Goal: Information Seeking & Learning: Learn about a topic

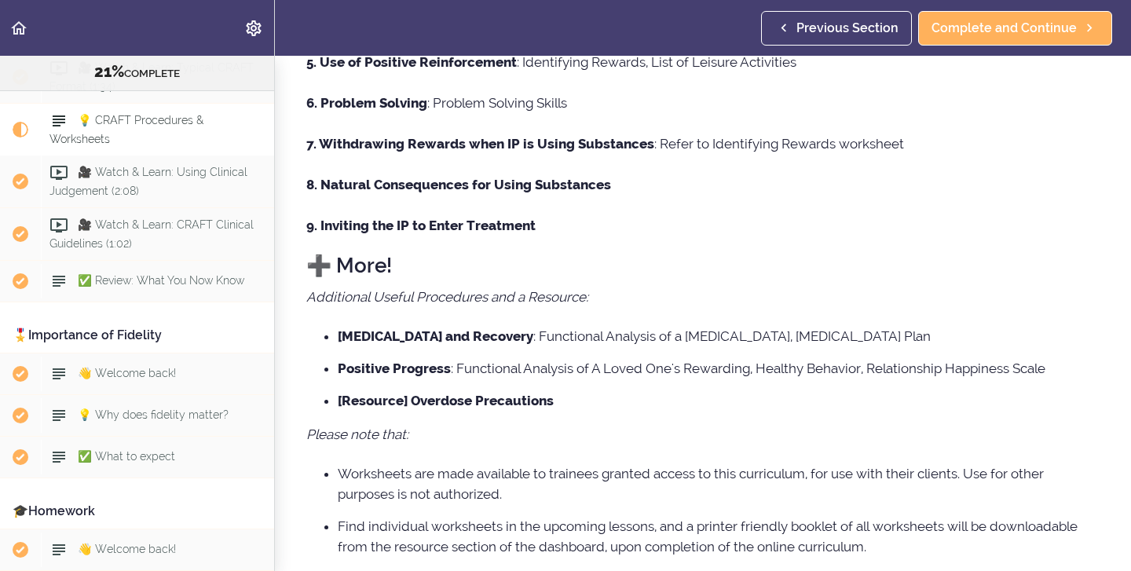
scroll to position [589, 0]
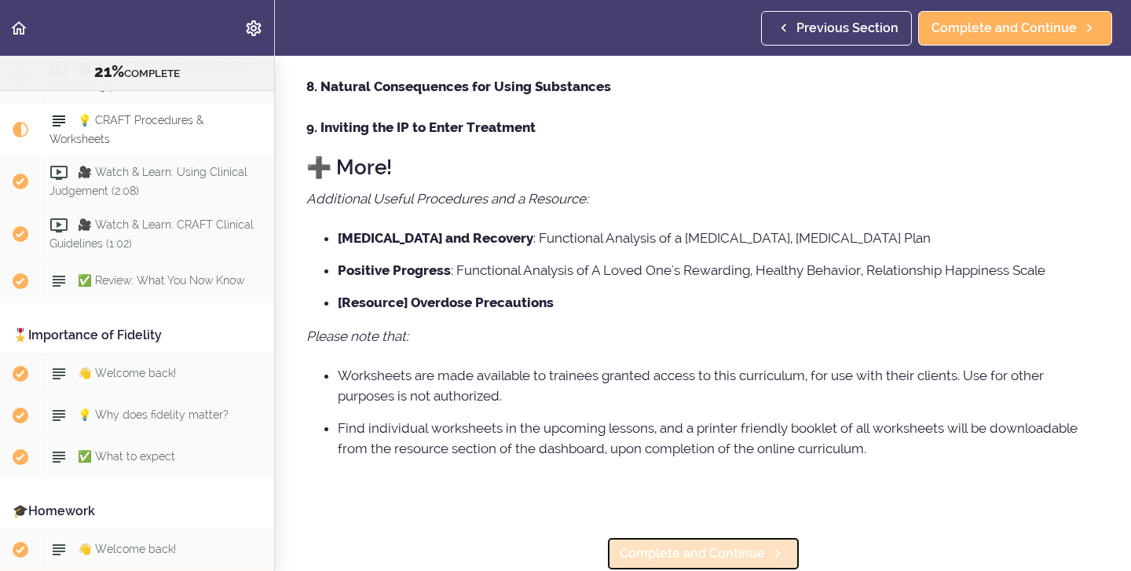
click at [710, 546] on span "Complete and Continue" at bounding box center [692, 554] width 145 height 19
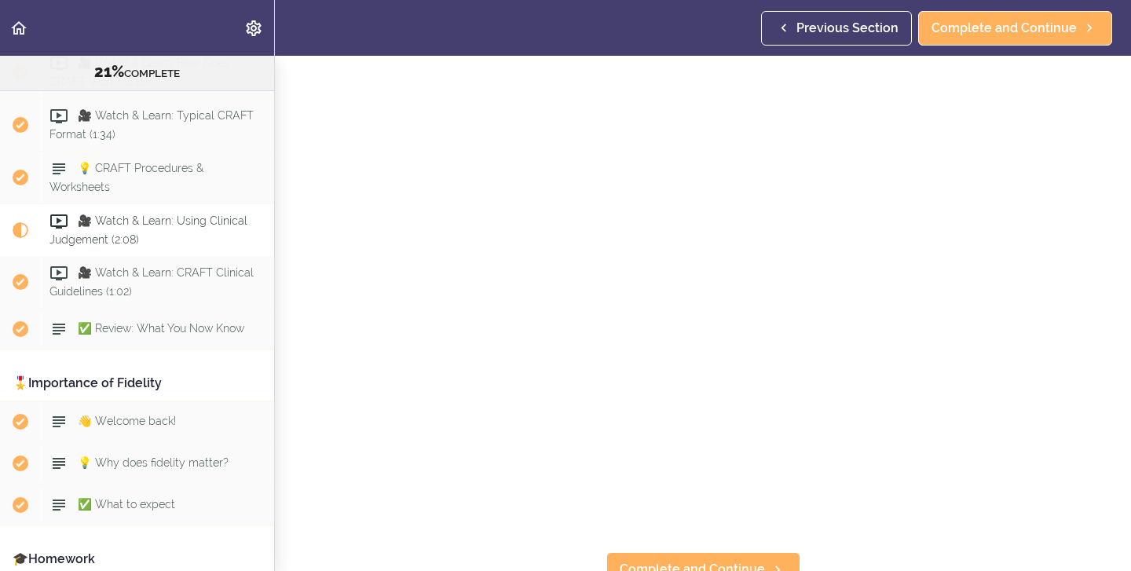
scroll to position [47, 0]
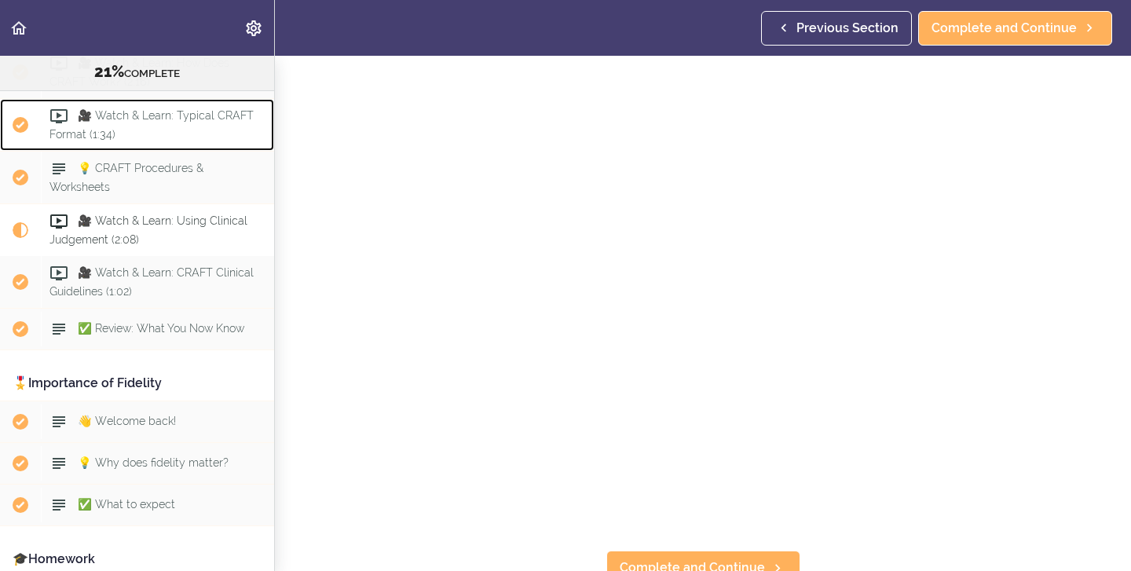
click at [211, 127] on div "🎥 Watch & Learn: Typical CRAFT Format (1:34)" at bounding box center [157, 125] width 233 height 52
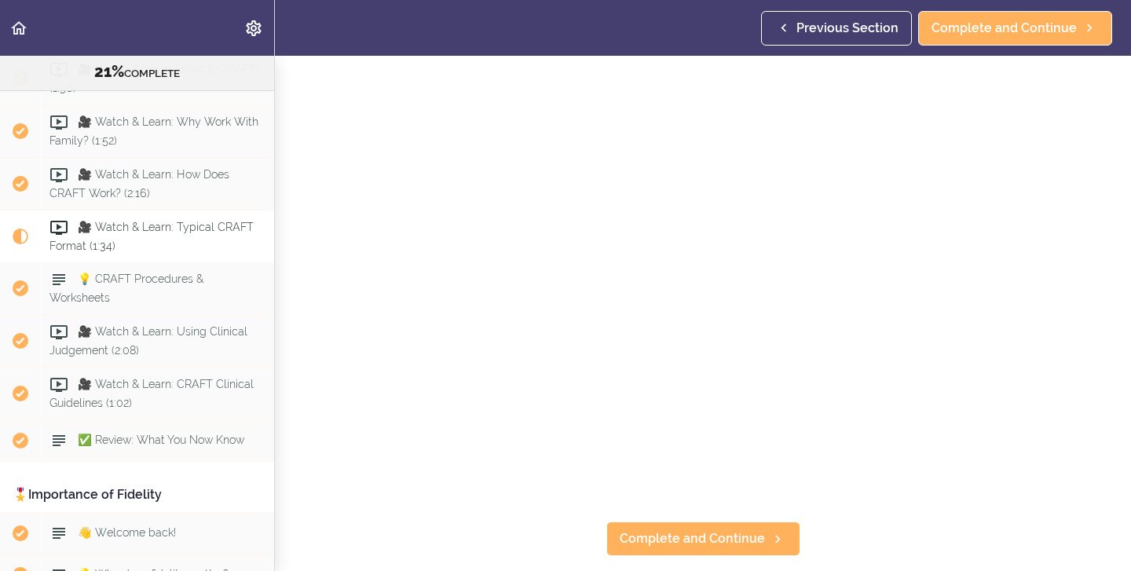
scroll to position [74, 0]
click at [841, 526] on section "Online Program: CRAFT Training for Professionals 21% COMPLETE 📜Introduction to …" at bounding box center [565, 313] width 1131 height 515
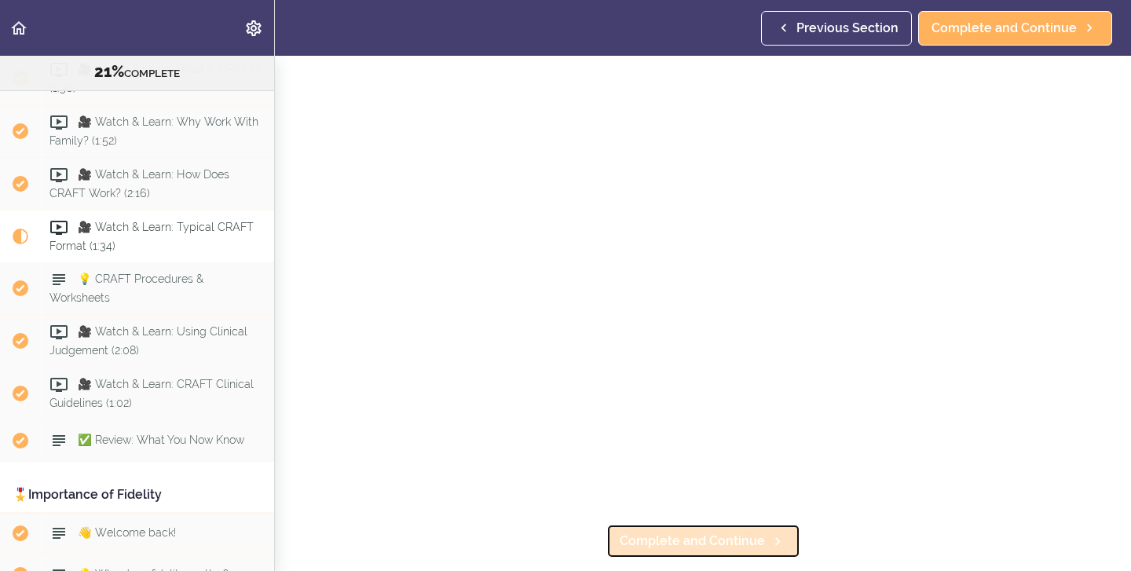
click at [640, 545] on span "Complete and Continue" at bounding box center [692, 541] width 145 height 19
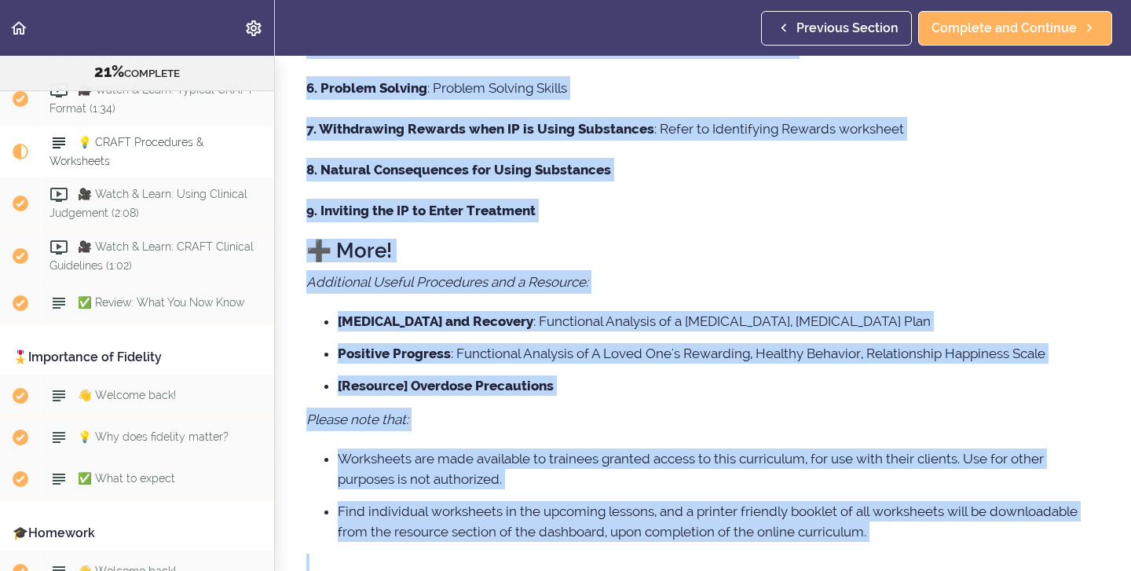
scroll to position [534, 0]
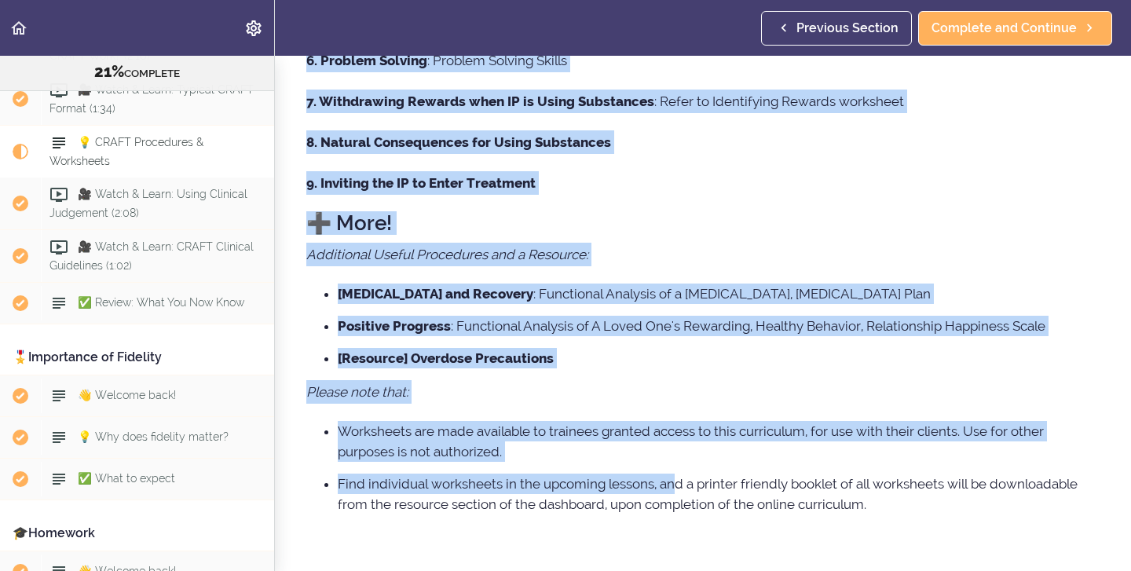
drag, startPoint x: 308, startPoint y: 185, endPoint x: 768, endPoint y: 492, distance: 552.4
click at [735, 491] on div "Here you will see a list of CRAFT procedures (in bold text) and any associated …" at bounding box center [703, 80] width 794 height 974
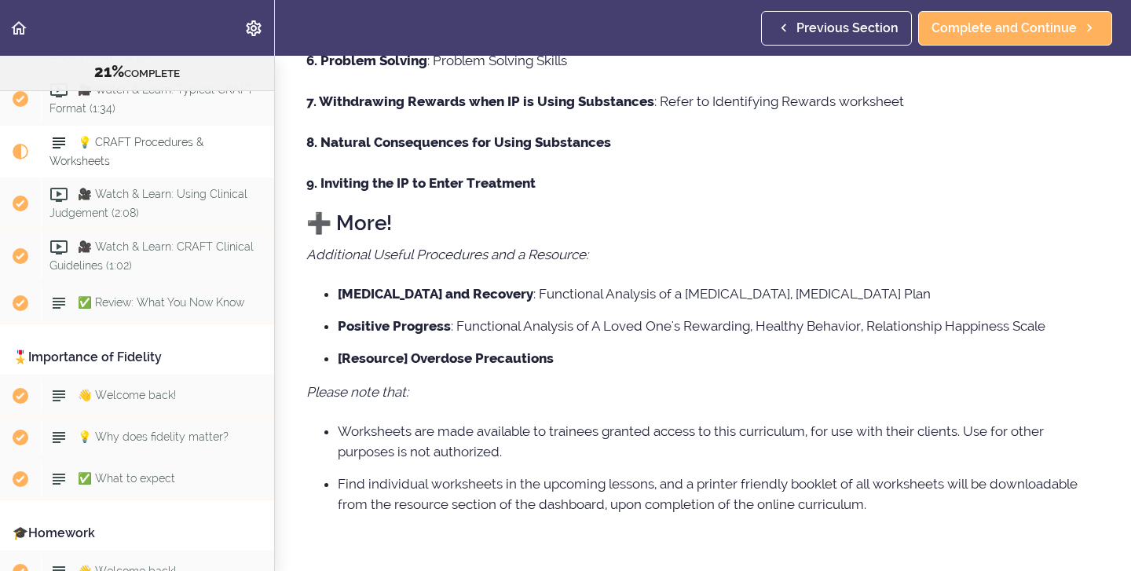
click at [891, 506] on li "Find individual worksheets in the upcoming lessons, and a printer friendly book…" at bounding box center [719, 494] width 762 height 41
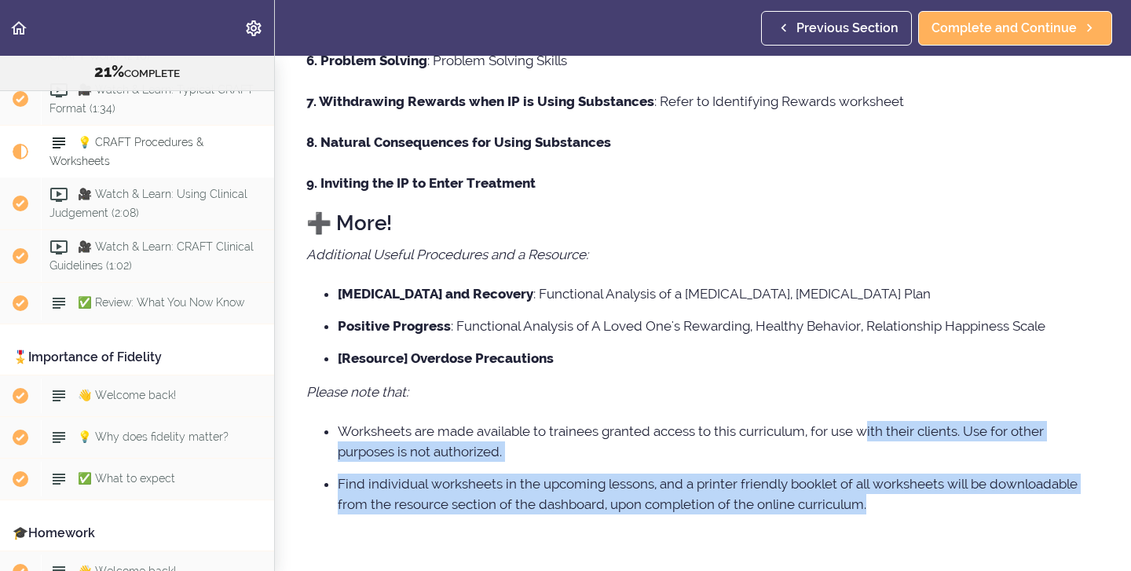
drag, startPoint x: 891, startPoint y: 505, endPoint x: 871, endPoint y: 428, distance: 79.7
click at [871, 428] on ul "Worksheets are made available to trainees granted access to this curriculum, fo…" at bounding box center [703, 468] width 794 height 94
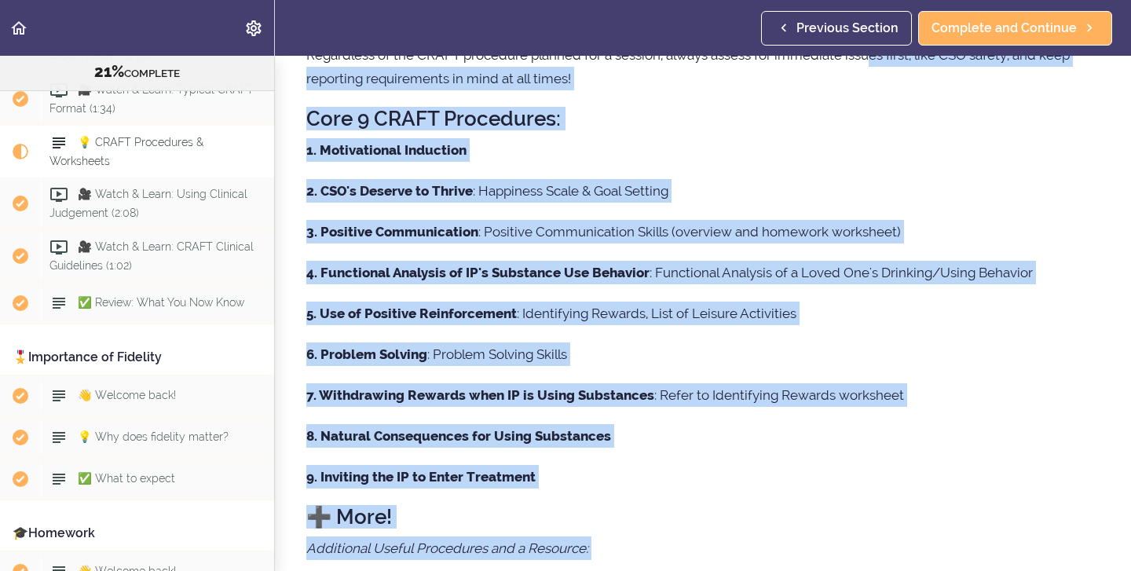
scroll to position [0, 0]
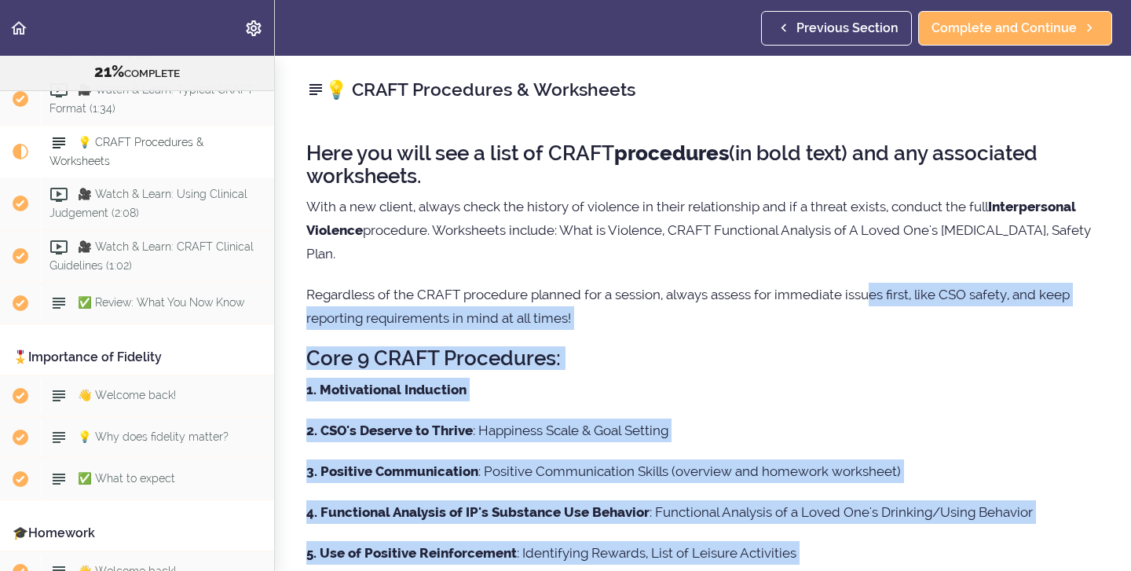
copy div "(in bold text) and any associated worksheets. With a new client, always check t…"
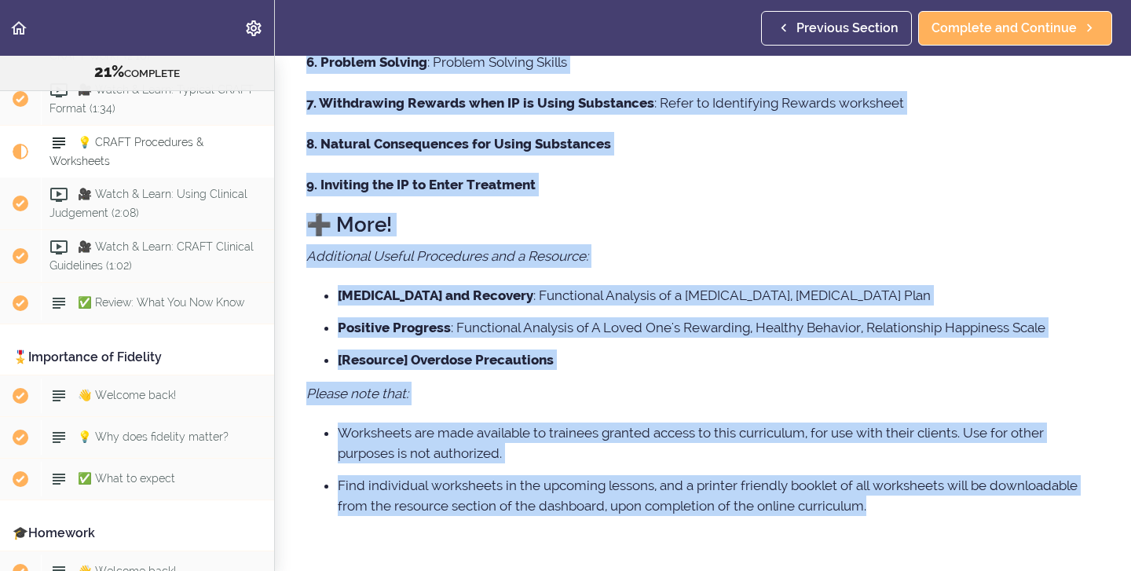
scroll to position [589, 0]
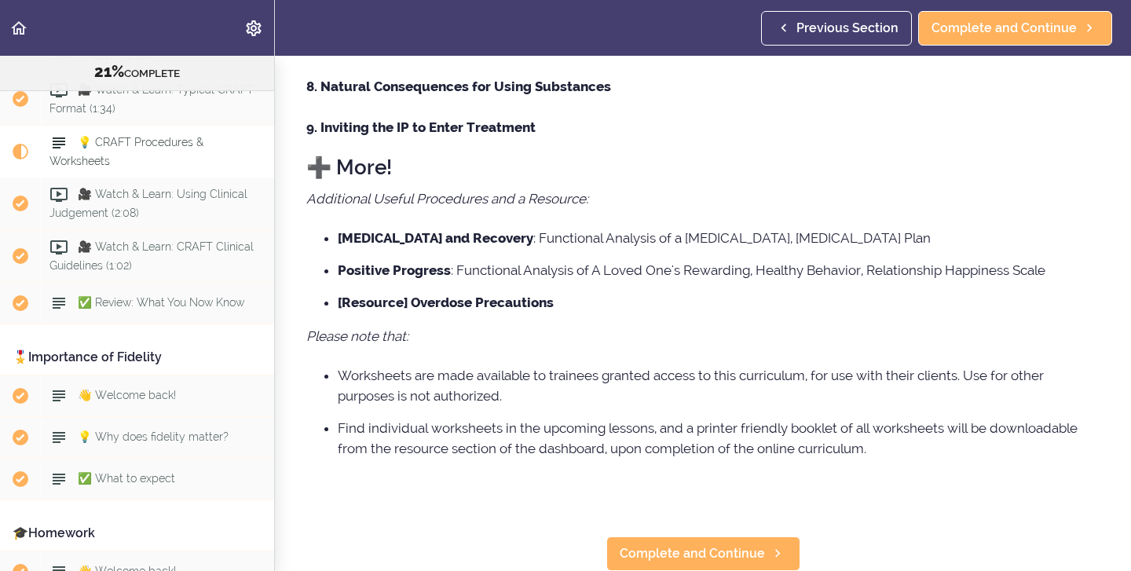
click at [611, 481] on p at bounding box center [703, 483] width 794 height 24
click at [682, 553] on span "Complete and Continue" at bounding box center [692, 554] width 145 height 19
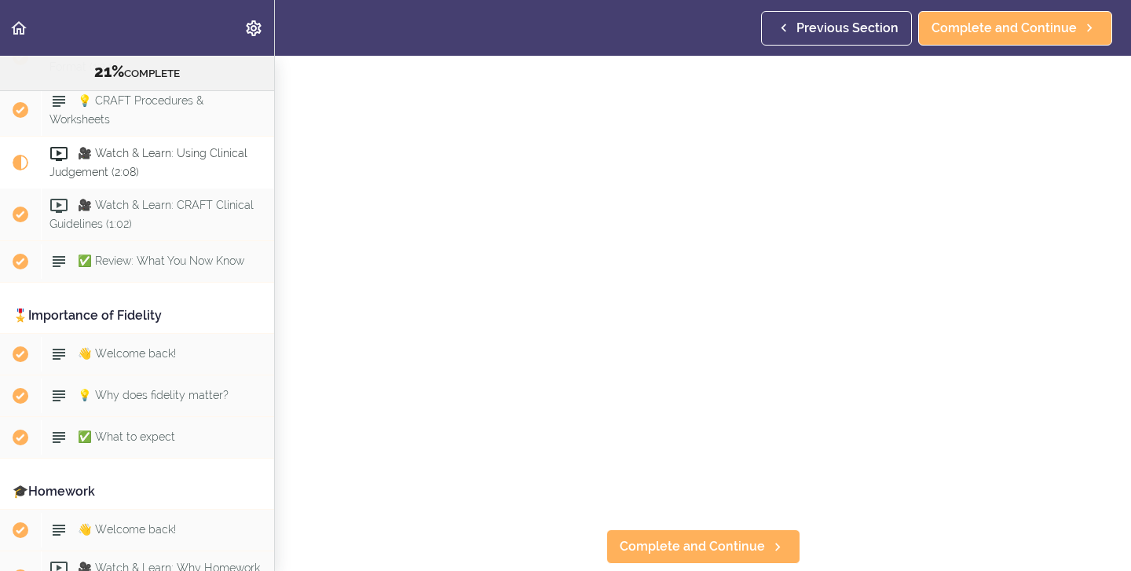
scroll to position [54, 0]
click at [716, 558] on span "Complete and Continue" at bounding box center [692, 561] width 145 height 19
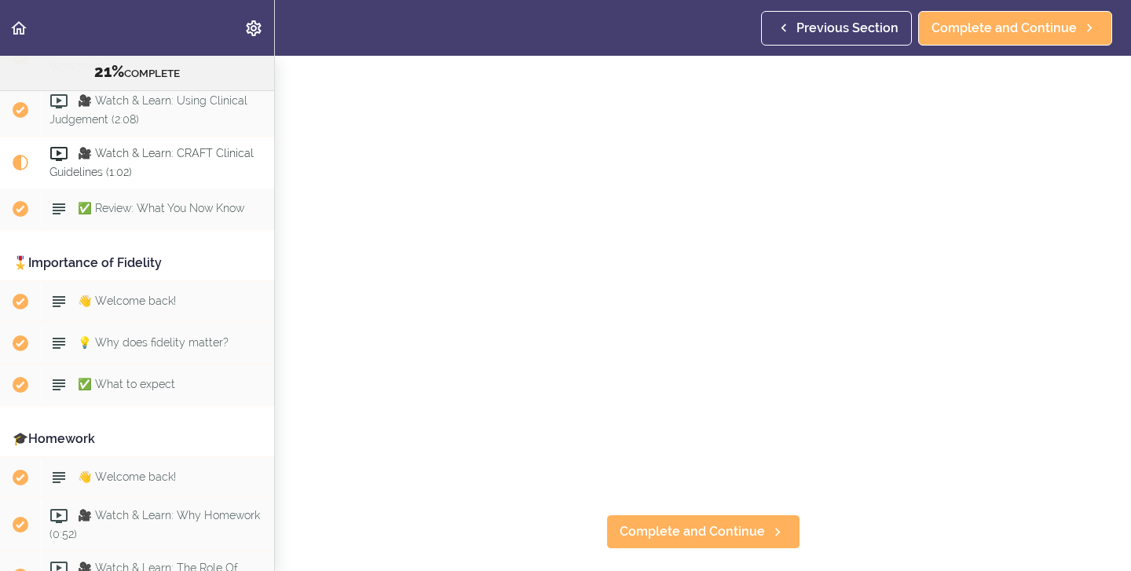
scroll to position [85, 0]
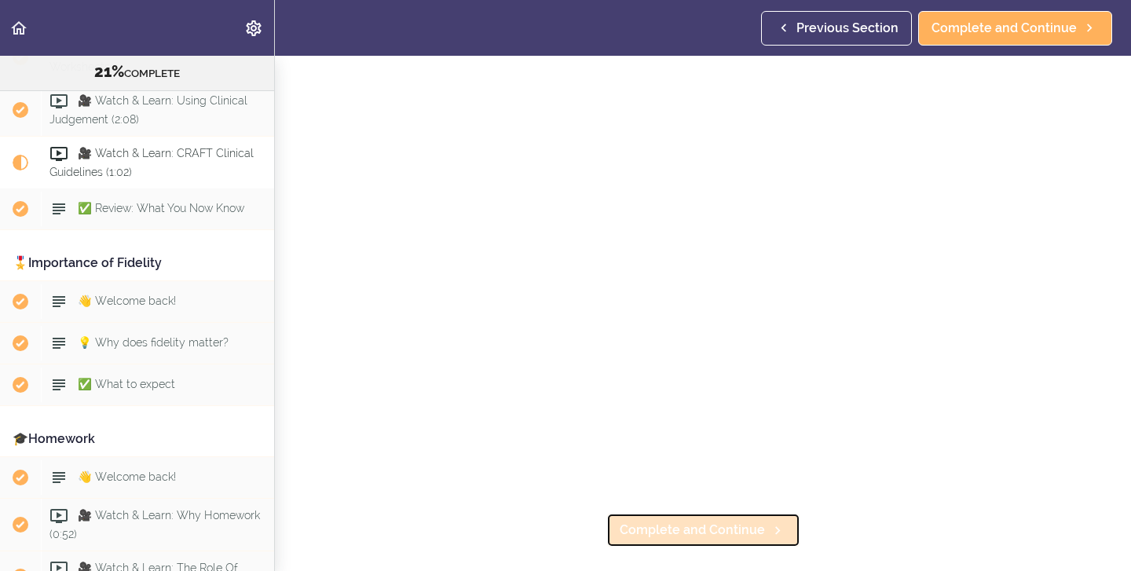
click at [649, 532] on span "Complete and Continue" at bounding box center [692, 530] width 145 height 19
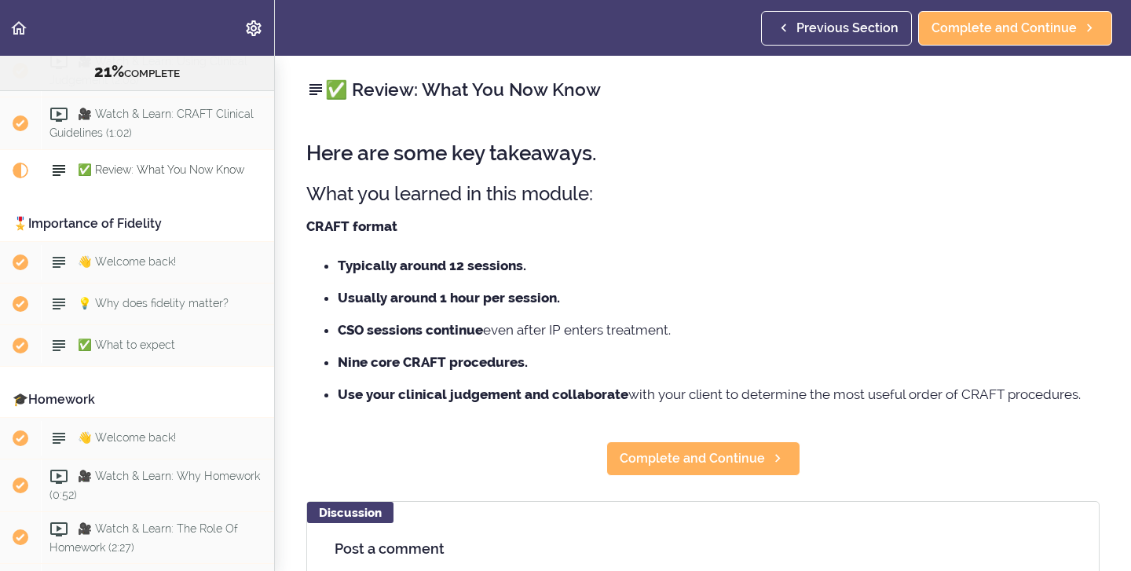
scroll to position [962, 0]
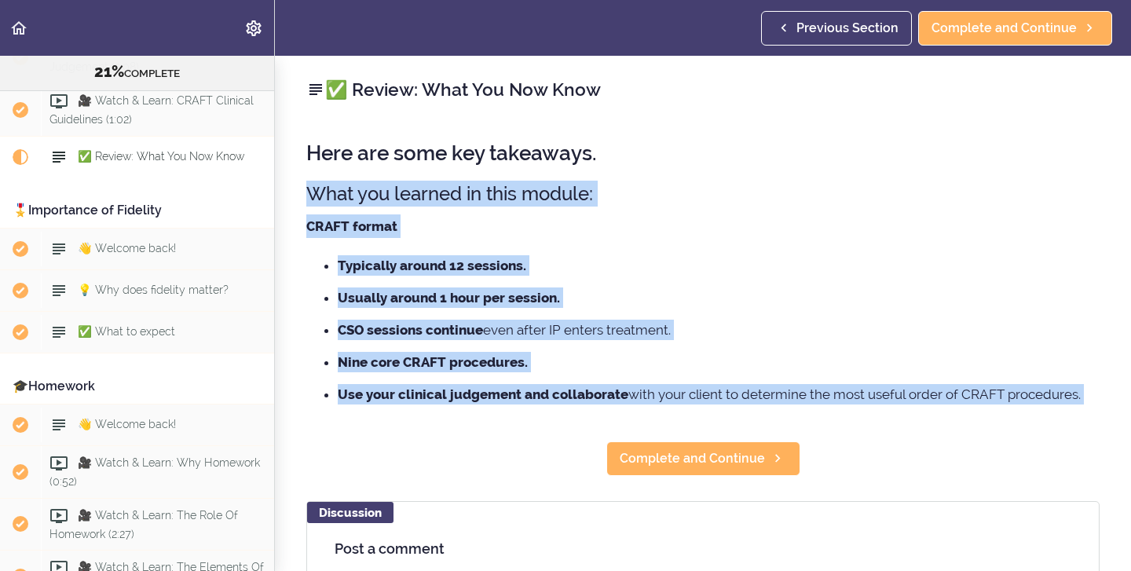
drag, startPoint x: 307, startPoint y: 190, endPoint x: 589, endPoint y: 441, distance: 377.4
click at [589, 441] on div "✅ Review: What You Now Know Here are some key takeaways. What you learned in th…" at bounding box center [703, 313] width 856 height 515
copy div "What you learned in this module: CRAFT format Typically around 12 sessions. Usu…"
click at [552, 454] on div "✅ Review: What You Now Know Here are some key takeaways. What you learned in th…" at bounding box center [703, 313] width 856 height 515
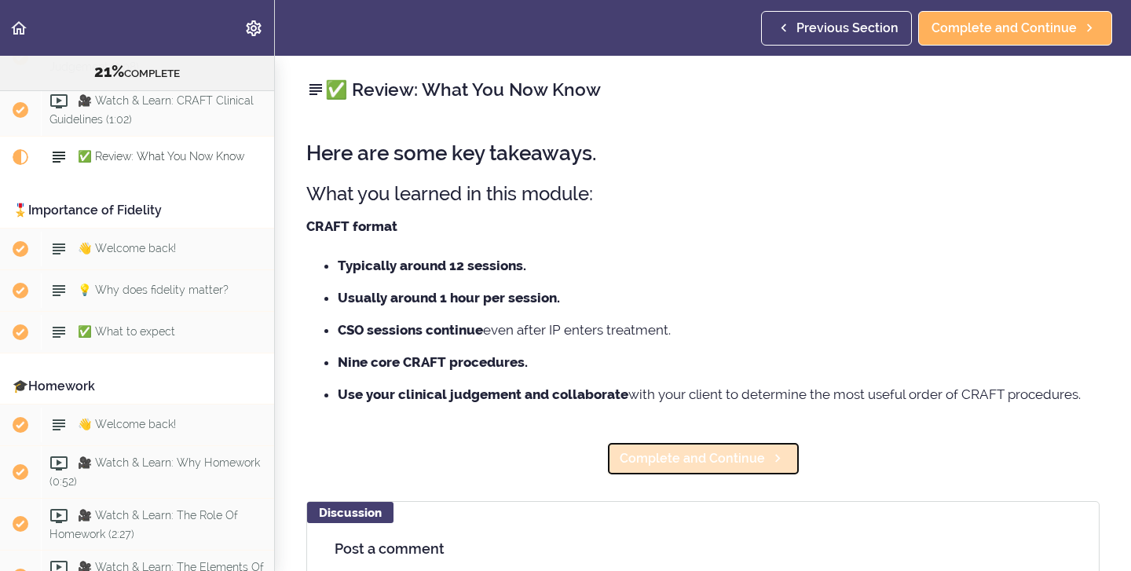
click at [694, 462] on span "Complete and Continue" at bounding box center [692, 458] width 145 height 19
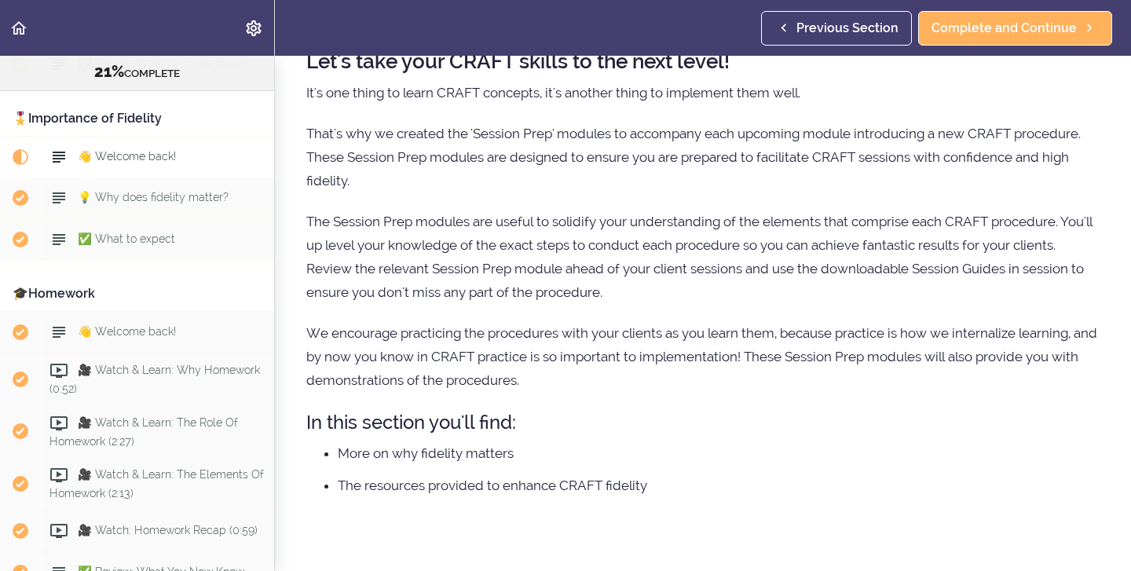
scroll to position [87, 0]
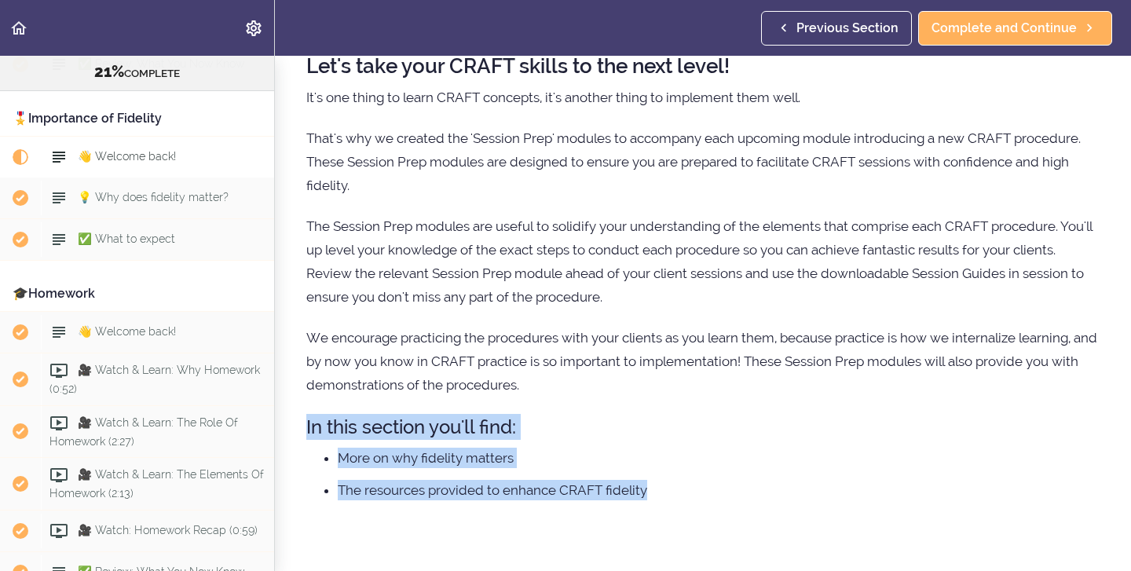
drag, startPoint x: 656, startPoint y: 490, endPoint x: 644, endPoint y: 398, distance: 92.0
click at [644, 398] on div "Let's take your CRAFT skills to the next level! It's one thing to learn CRAFT c…" at bounding box center [703, 296] width 794 height 514
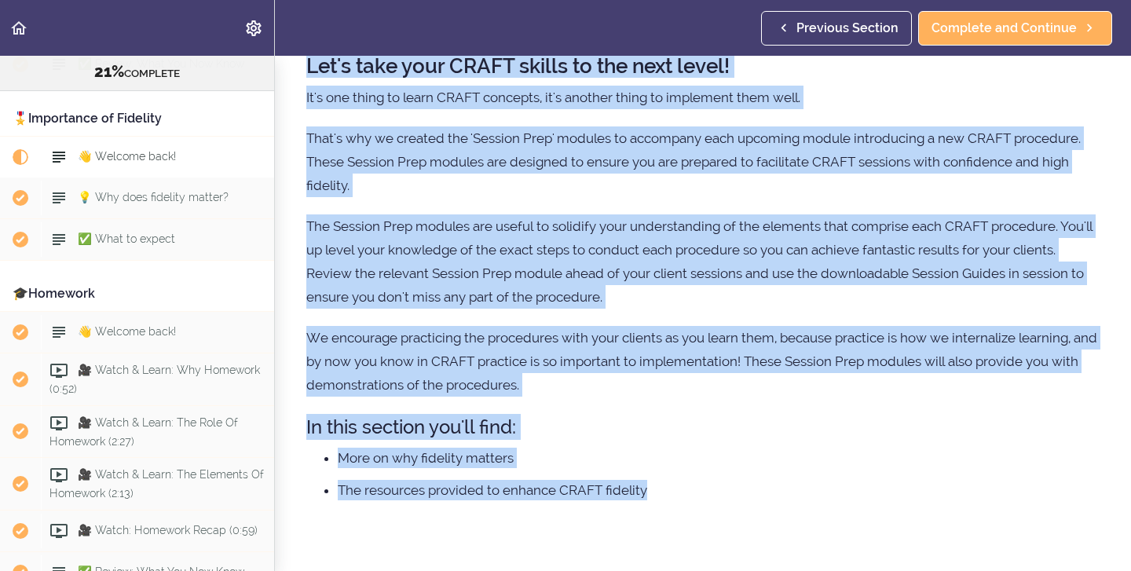
scroll to position [86, 0]
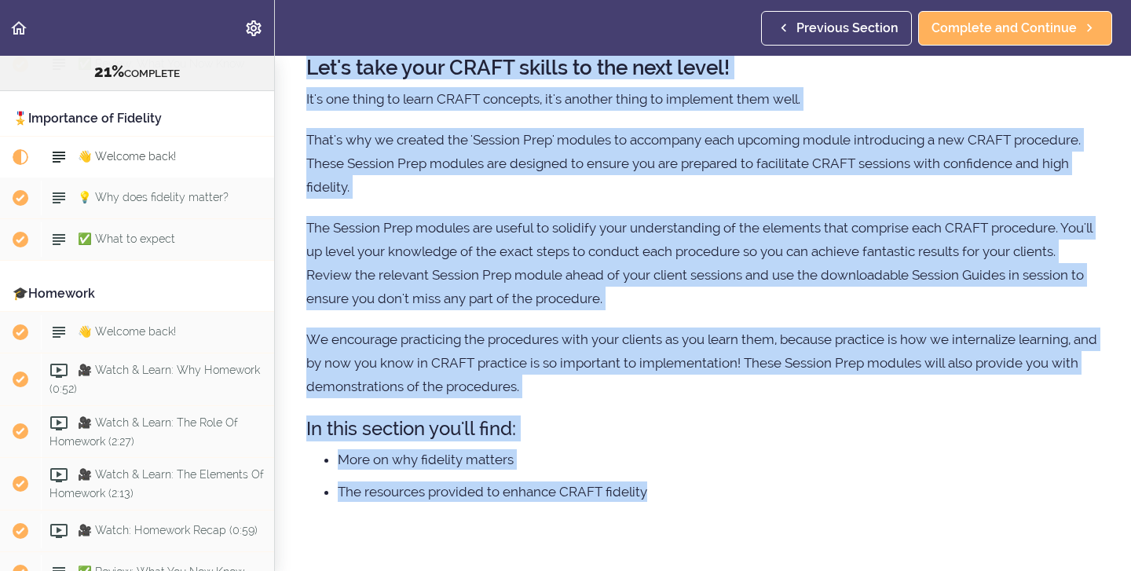
copy div "Let's take your CRAFT skills to the next level! It's one thing to learn CRAFT c…"
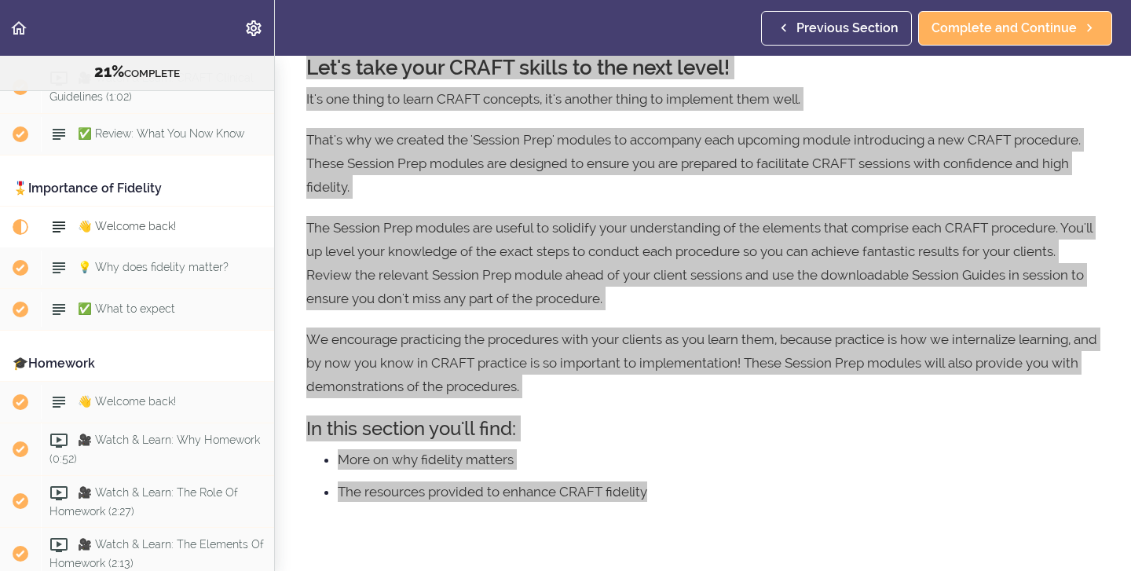
scroll to position [984, 0]
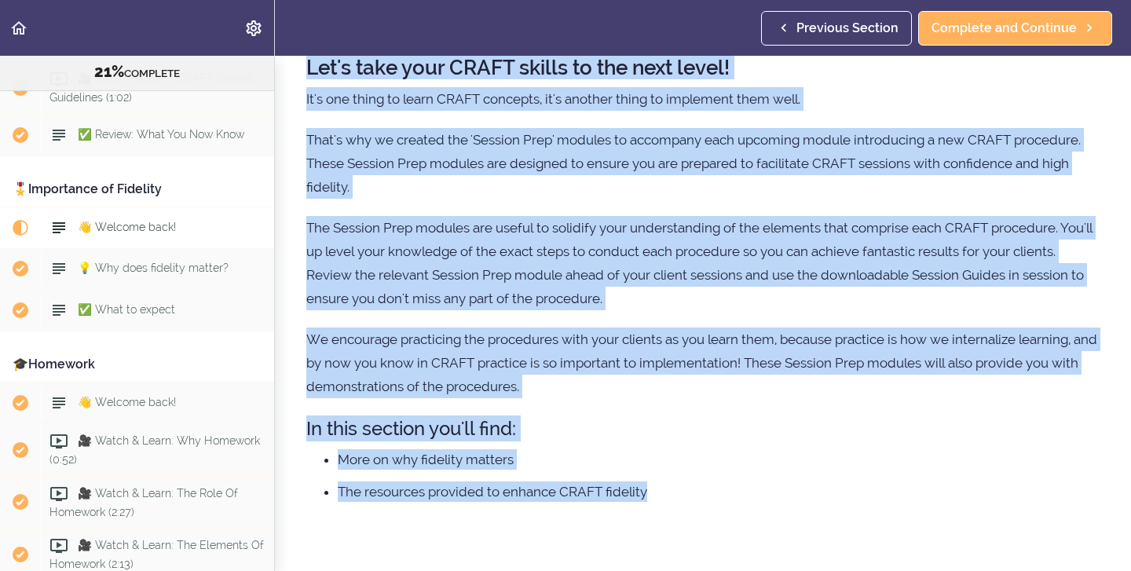
click at [676, 442] on div "Let's take your CRAFT skills to the next level! It's one thing to learn CRAFT c…" at bounding box center [703, 298] width 794 height 514
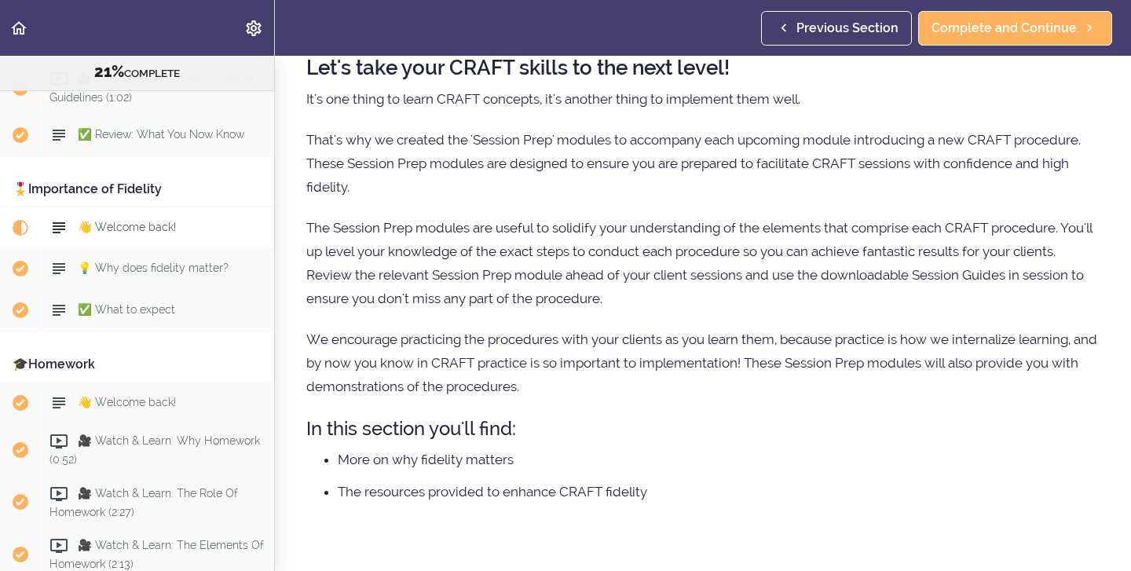
scroll to position [129, 0]
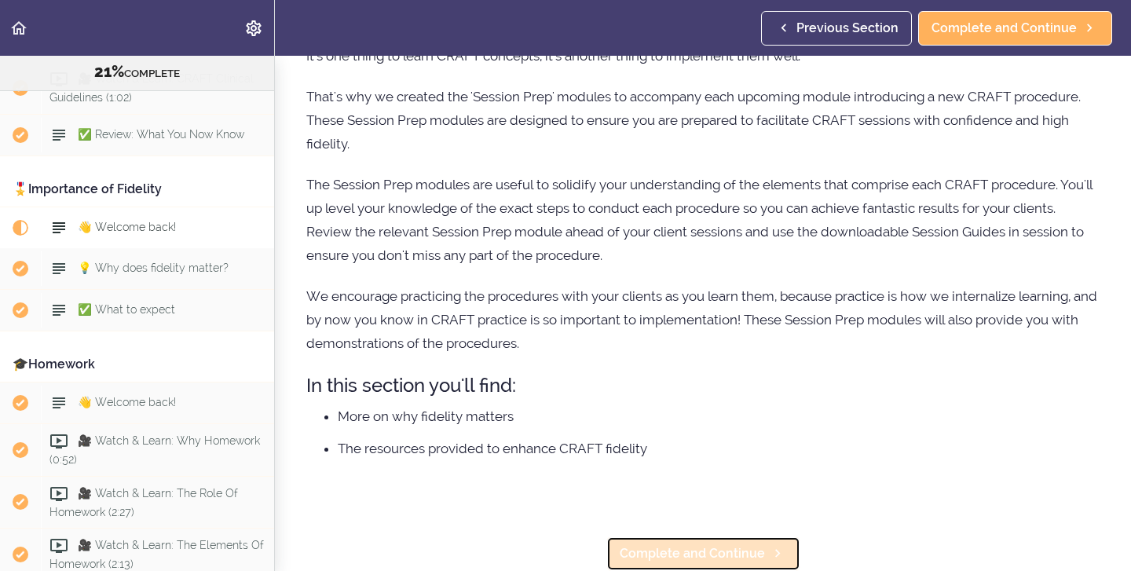
click at [705, 552] on span "Complete and Continue" at bounding box center [692, 554] width 145 height 19
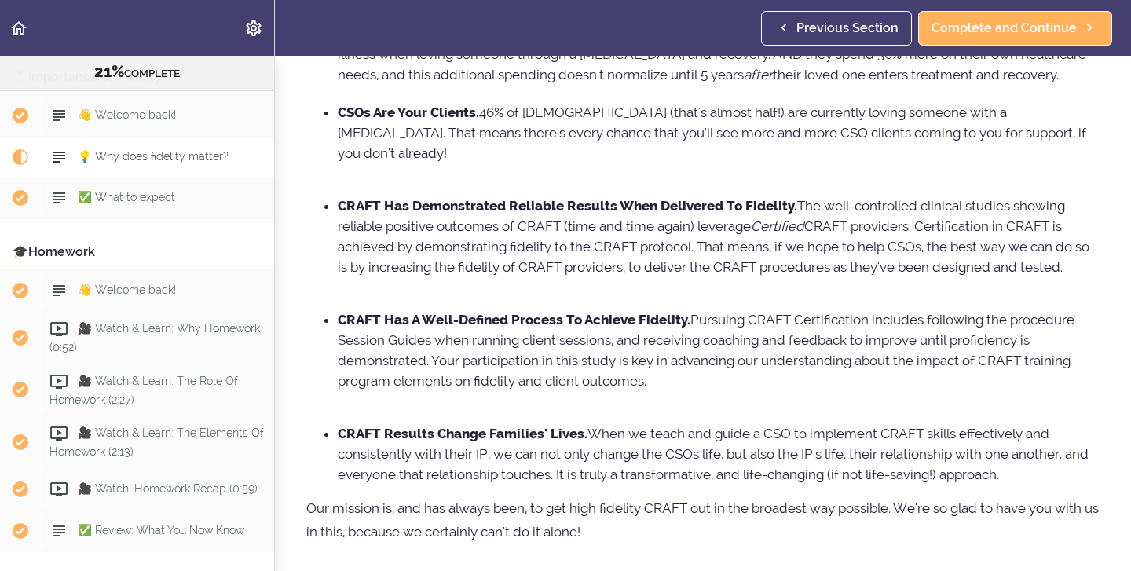
scroll to position [199, 0]
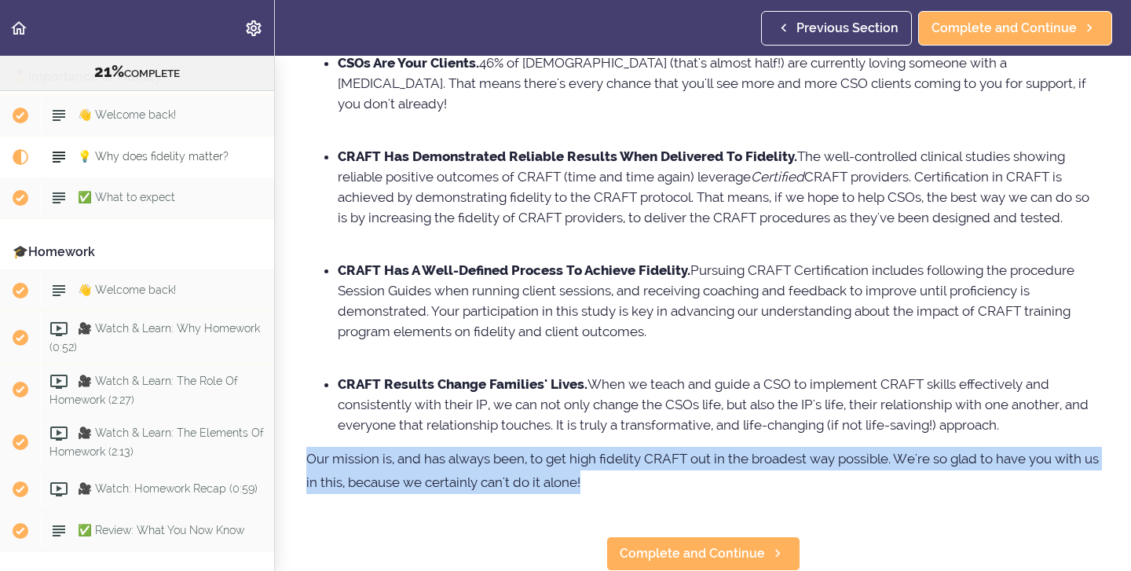
drag, startPoint x: 629, startPoint y: 478, endPoint x: 630, endPoint y: 438, distance: 39.3
click at [630, 438] on div "Your skillful use of CRAFT matters because: CSOs Suffer And Deserve Best-Practi…" at bounding box center [703, 220] width 794 height 584
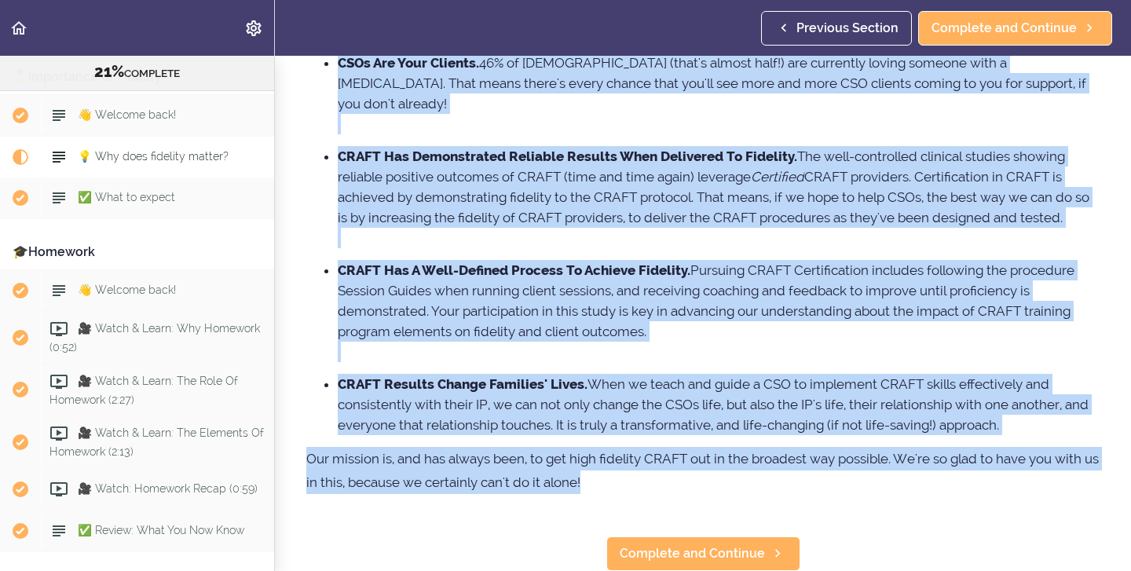
scroll to position [0, 0]
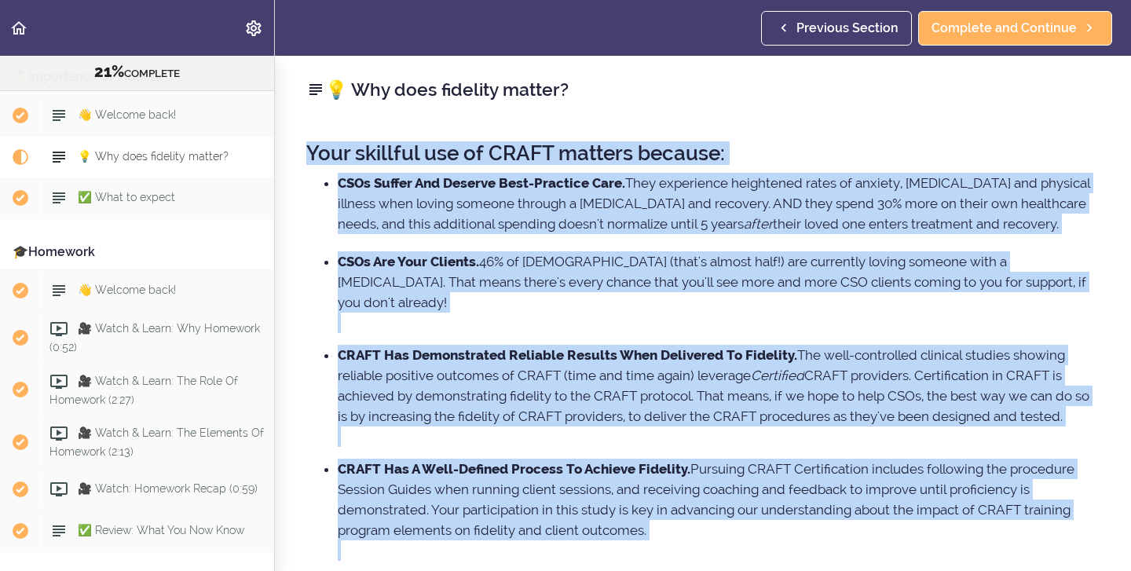
copy div "Your skillful use of CRAFT matters because: CSOs Suffer And Deserve Best-Practi…"
click at [1040, 531] on li "CRAFT Has A Well-Defined Process To Achieve Fidelity. Pursuing CRAFT Certificat…" at bounding box center [719, 510] width 762 height 102
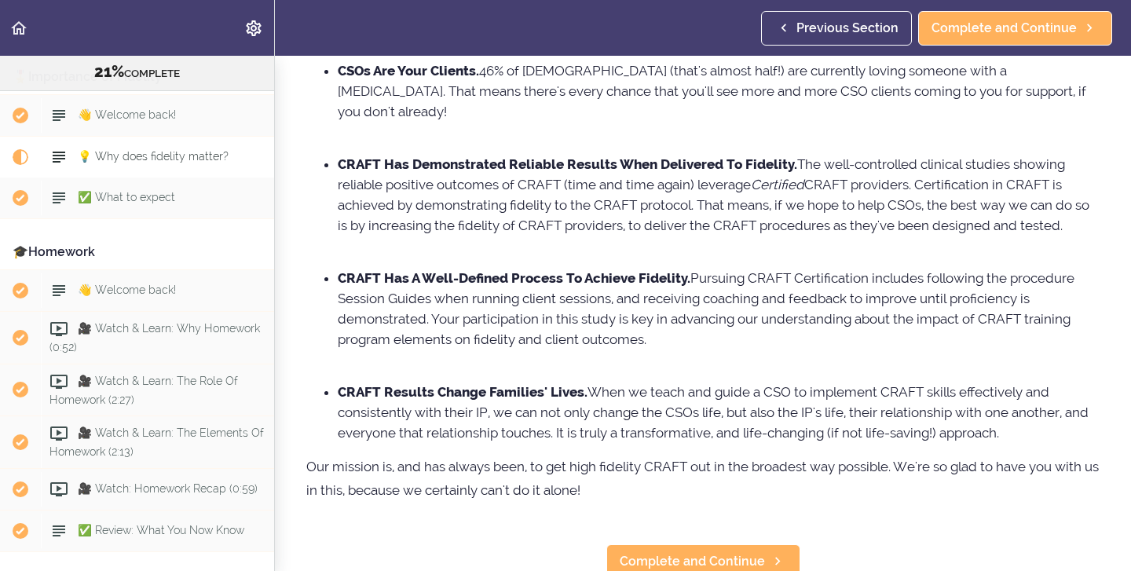
scroll to position [199, 0]
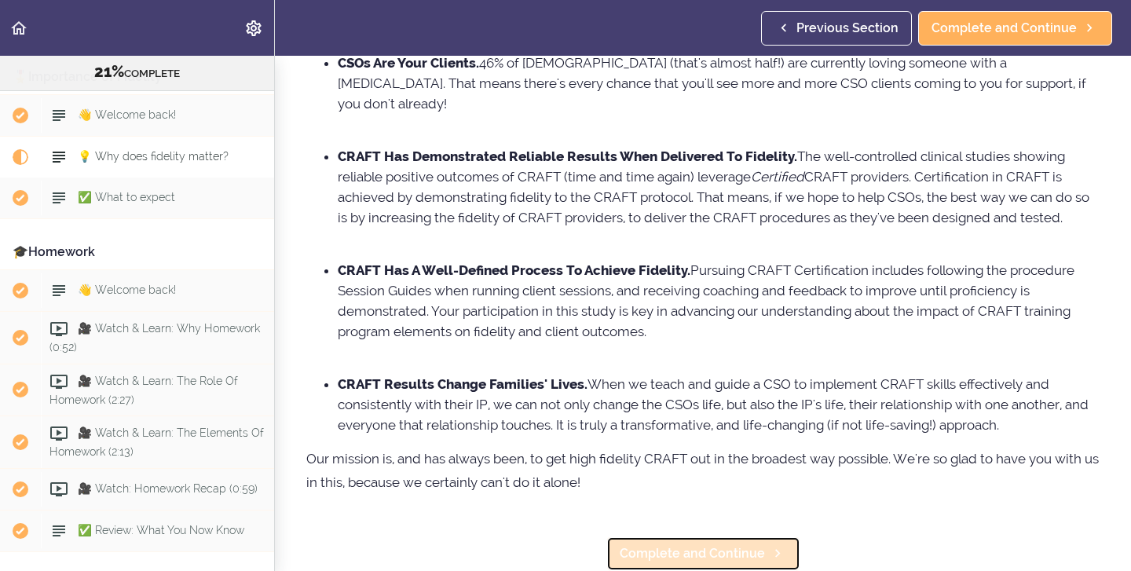
click at [736, 552] on span "Complete and Continue" at bounding box center [692, 554] width 145 height 19
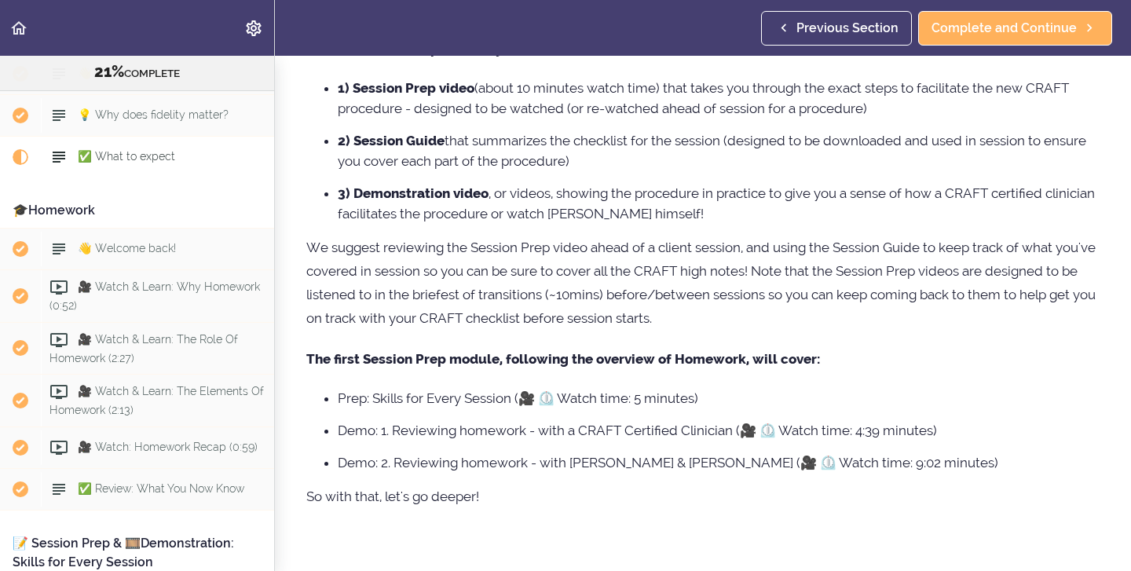
scroll to position [201, 0]
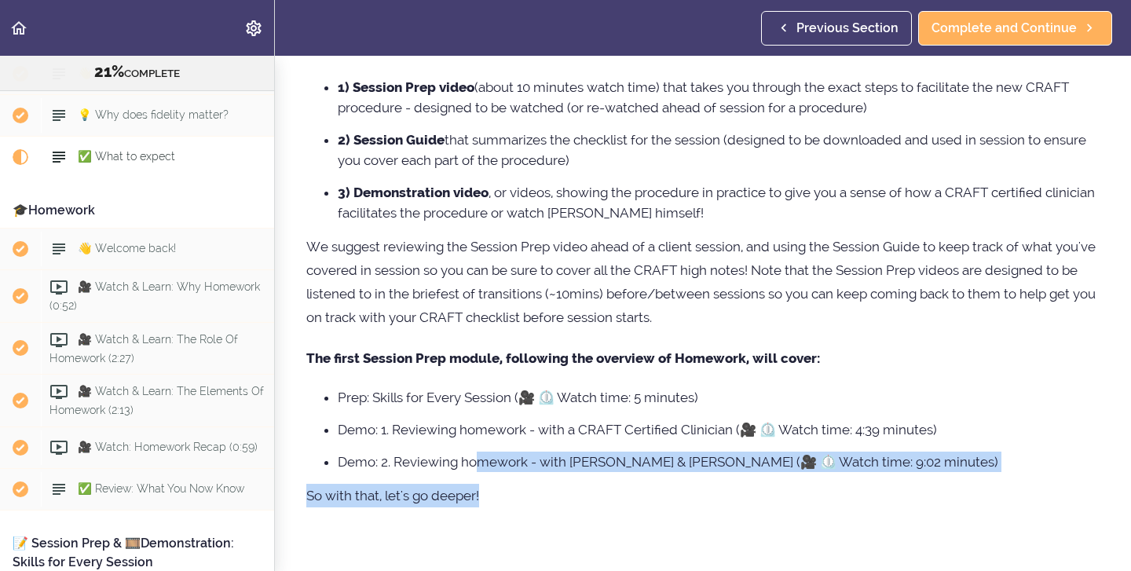
drag, startPoint x: 487, startPoint y: 496, endPoint x: 481, endPoint y: 457, distance: 39.0
click at [481, 457] on div "Let's take your CRAFT skills to the next level! The Session Prep modules you'll…" at bounding box center [703, 257] width 794 height 664
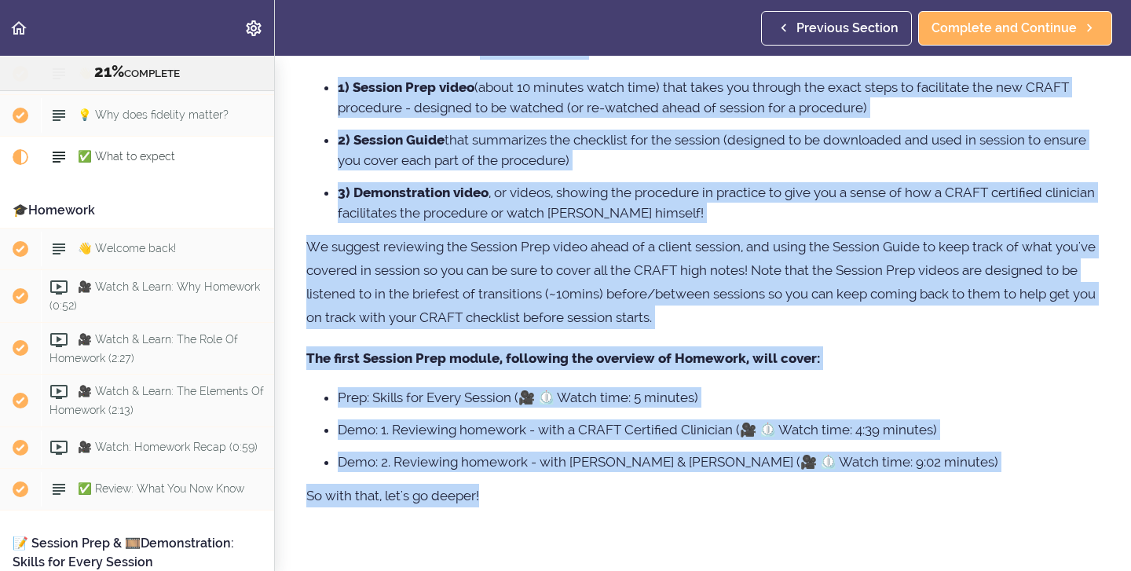
scroll to position [0, 0]
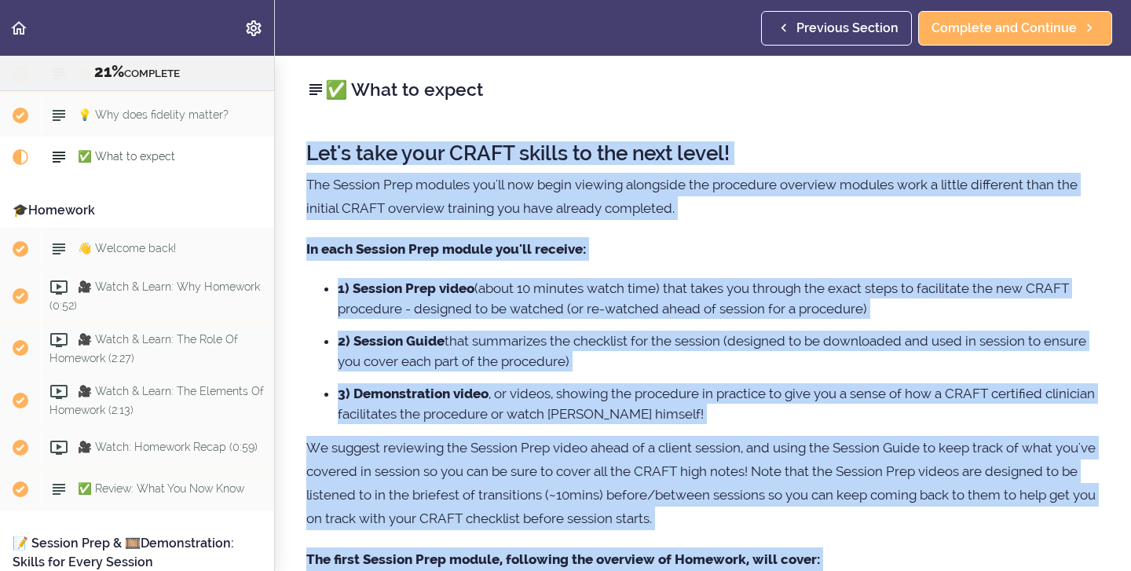
copy div "Let's take your CRAFT skills to the next level! The Session Prep modules you'll…"
click at [1053, 523] on p "We suggest reviewing the Session Prep video ahead of a client session, and usin…" at bounding box center [703, 483] width 794 height 94
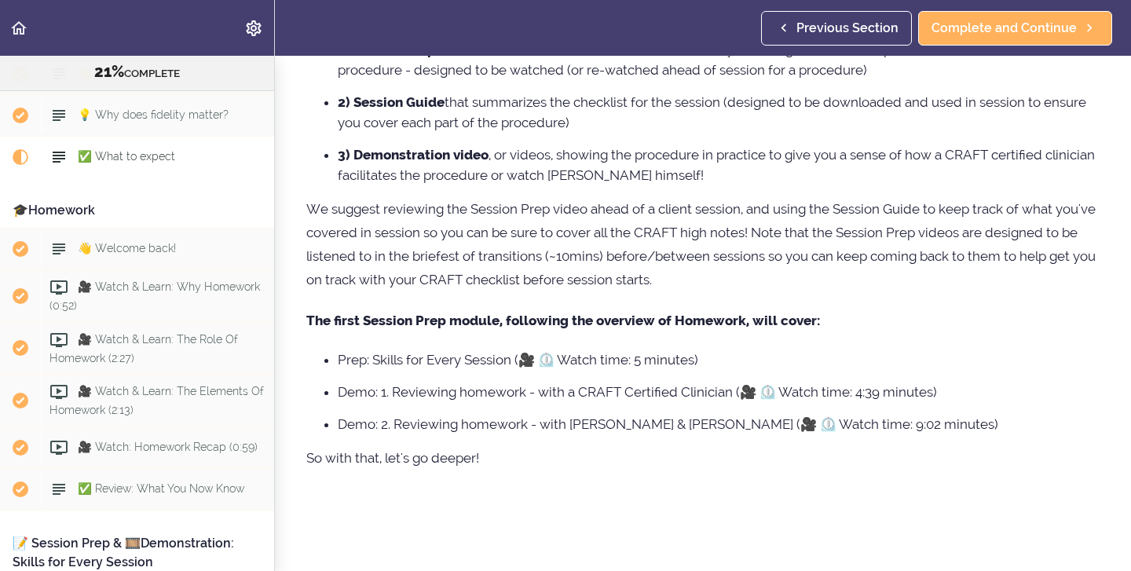
scroll to position [279, 0]
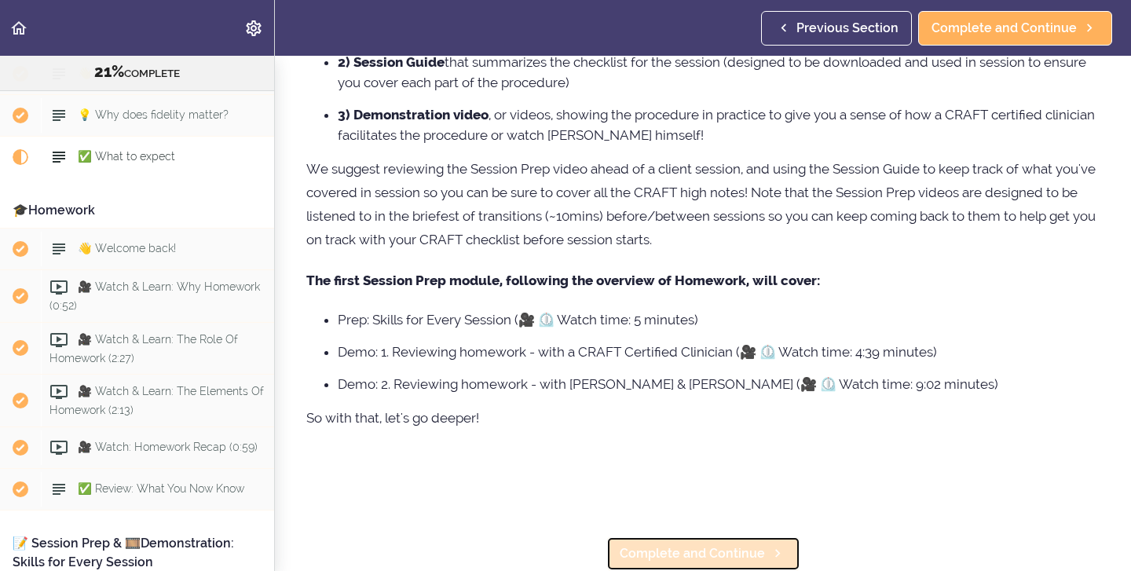
click at [688, 556] on span "Complete and Continue" at bounding box center [692, 554] width 145 height 19
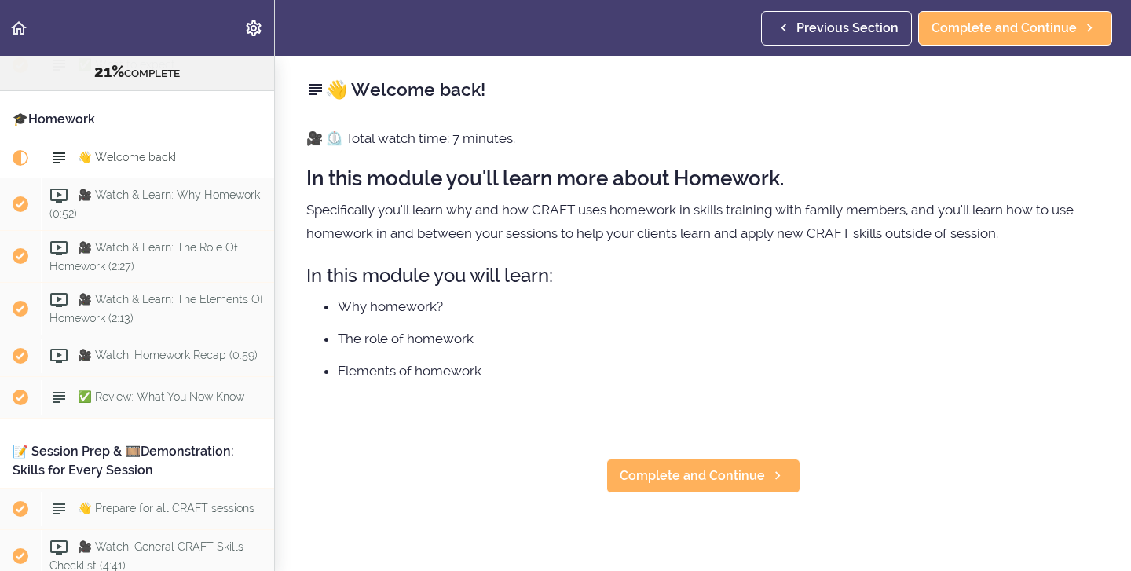
scroll to position [1230, 0]
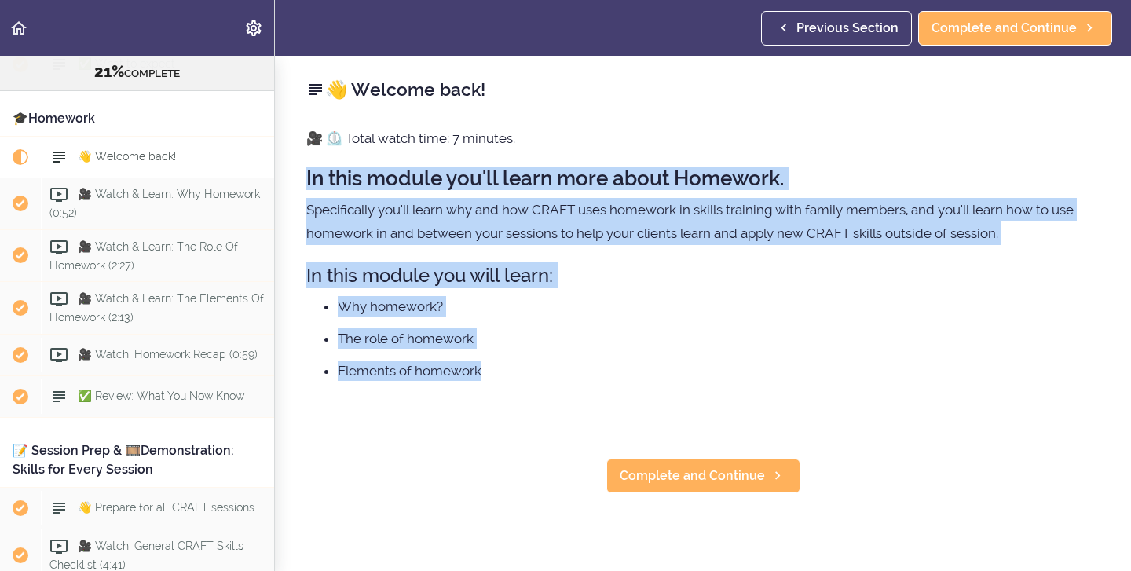
drag, startPoint x: 304, startPoint y: 178, endPoint x: 519, endPoint y: 374, distance: 290.3
click at [519, 374] on div "👋 Welcome back! 🎥 ⏲️ Total watch time: 7 minutes. In this module you'll learn m…" at bounding box center [703, 313] width 856 height 515
copy div "In this module you'll learn more about Homework. Specifically you'll learn why …"
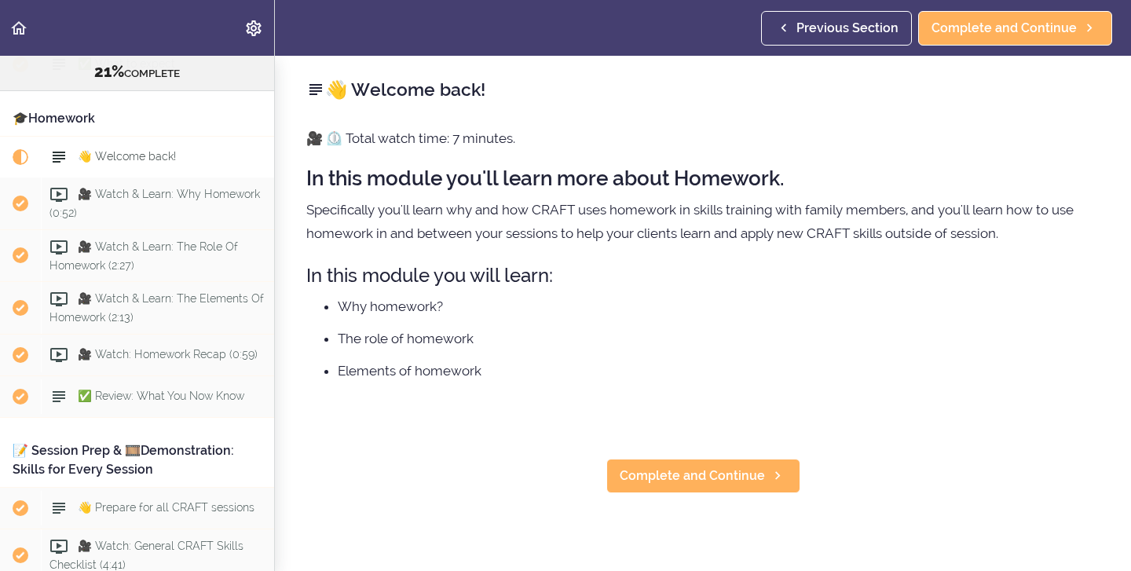
click at [763, 418] on div "🎥 ⏲️ Total watch time: 7 minutes. In this module you'll learn more about Homewo…" at bounding box center [703, 280] width 794 height 307
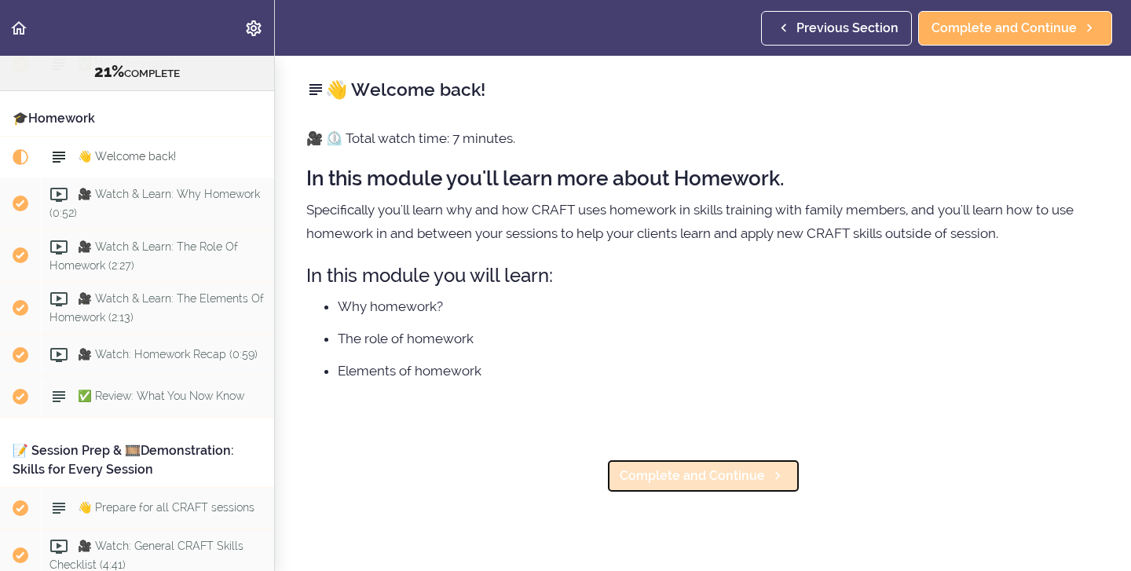
click at [656, 469] on span "Complete and Continue" at bounding box center [692, 476] width 145 height 19
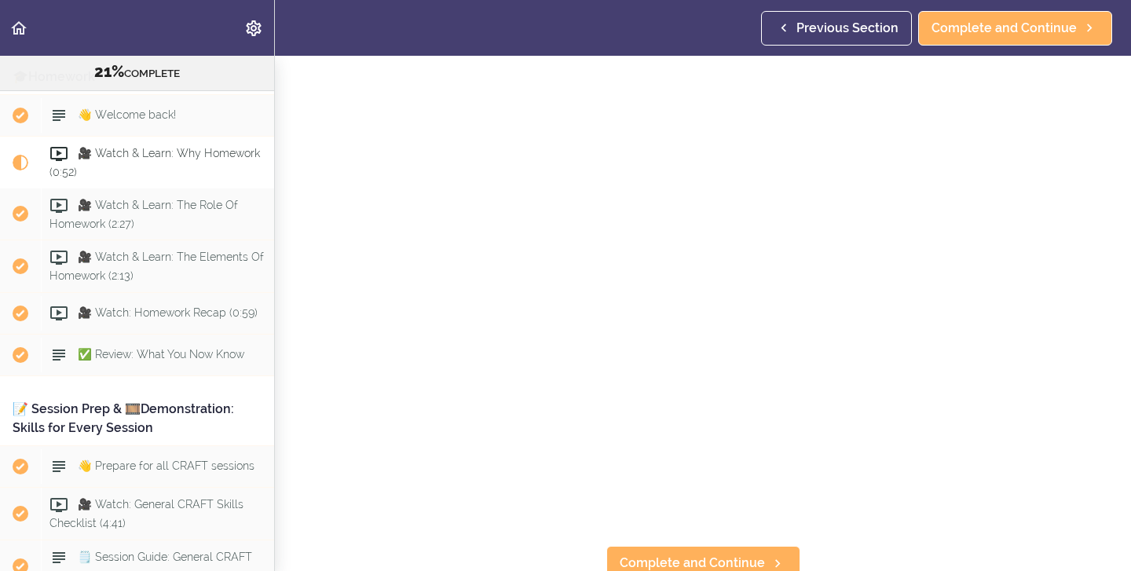
scroll to position [56, 0]
click at [653, 559] on span "Complete and Continue" at bounding box center [692, 559] width 145 height 19
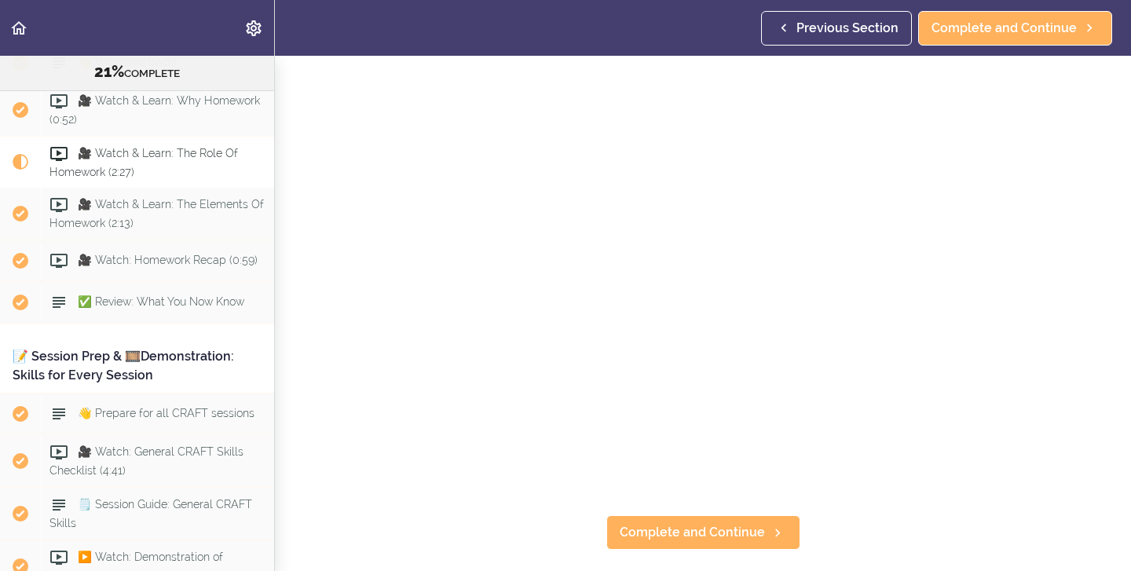
scroll to position [85, 0]
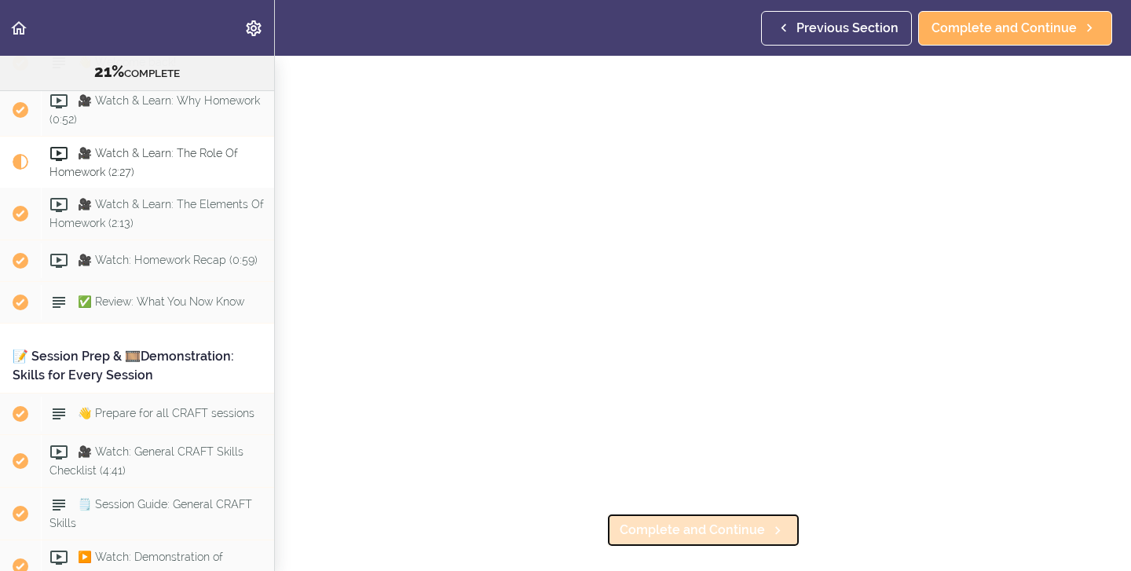
click at [684, 532] on span "Complete and Continue" at bounding box center [692, 530] width 145 height 19
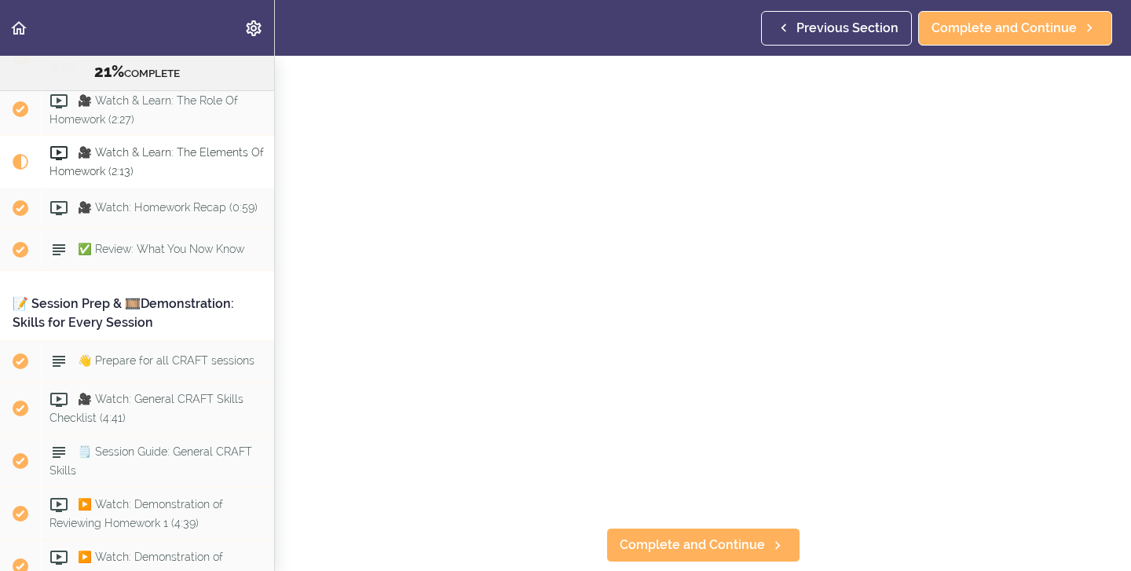
scroll to position [71, 0]
click at [488, 534] on section "Online Program: CRAFT Training for Professionals 21% COMPLETE 📜Introduction to …" at bounding box center [565, 313] width 1131 height 515
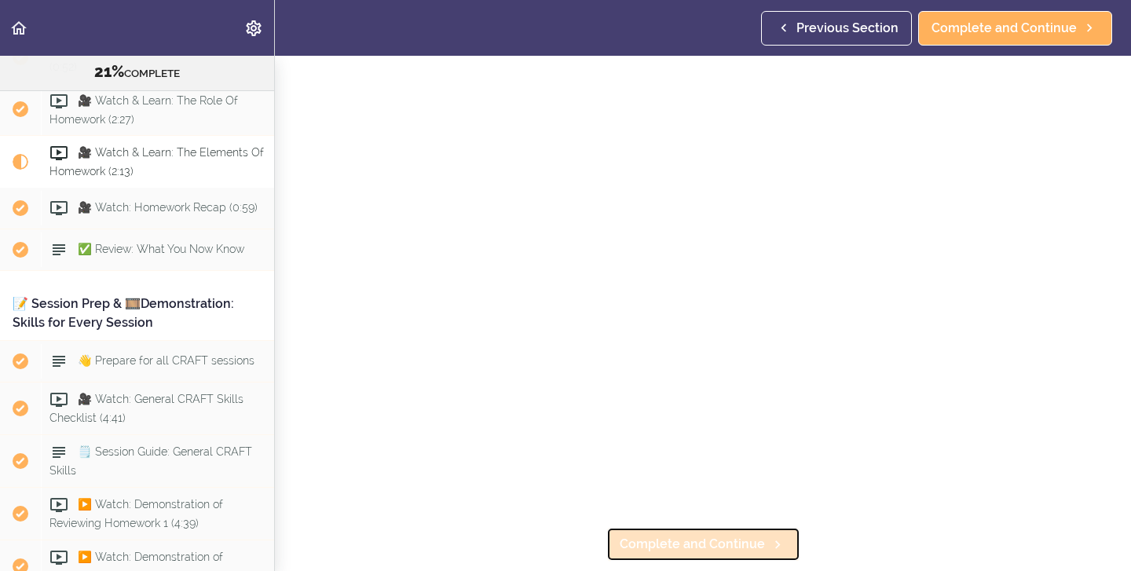
click at [640, 548] on span "Complete and Continue" at bounding box center [692, 544] width 145 height 19
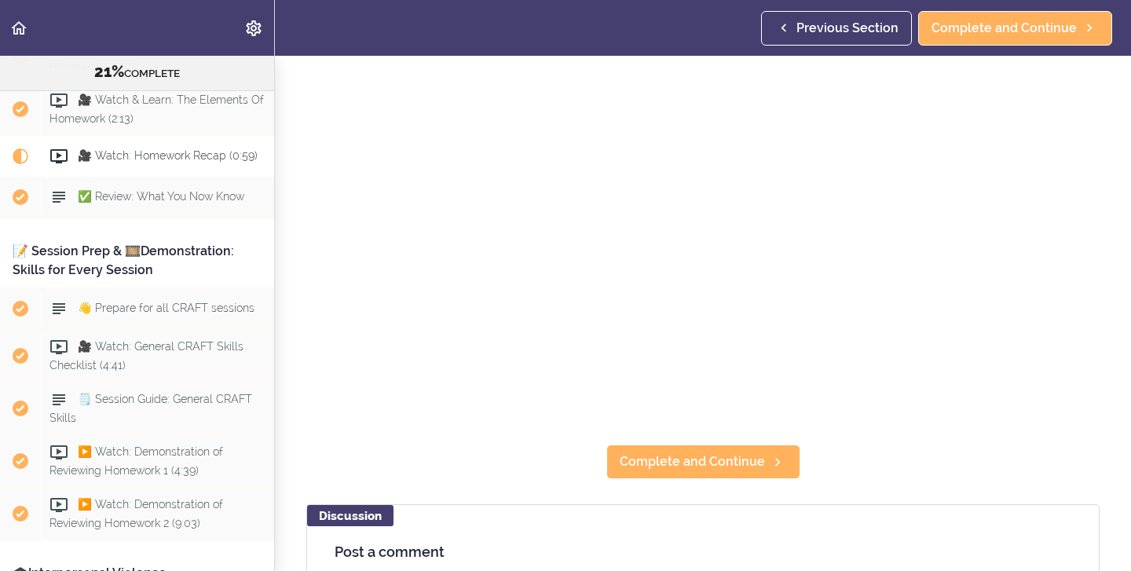
scroll to position [160, 0]
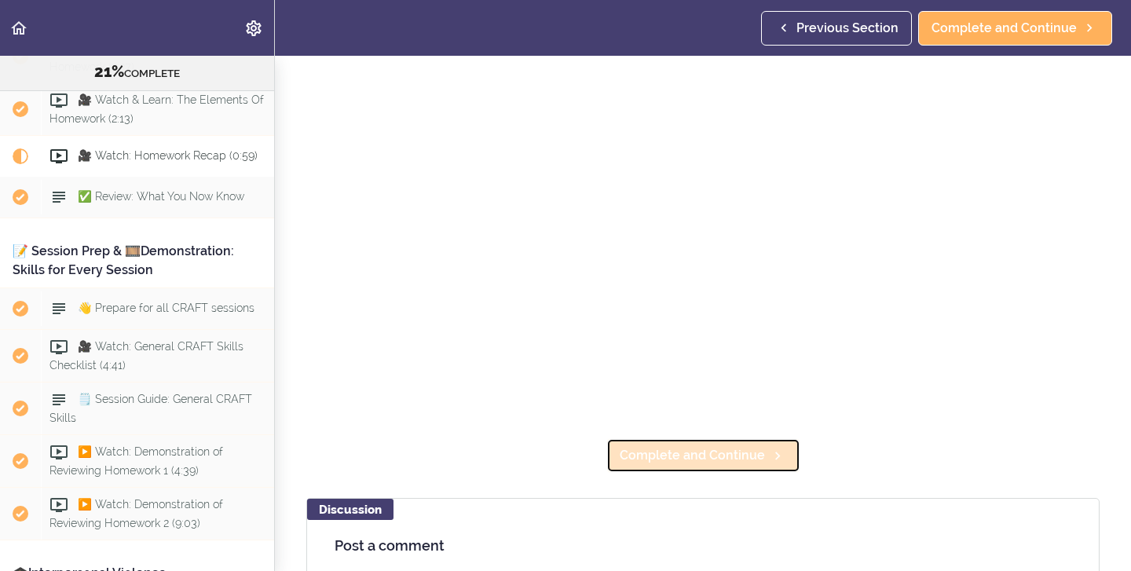
click at [676, 462] on span "Complete and Continue" at bounding box center [692, 455] width 145 height 19
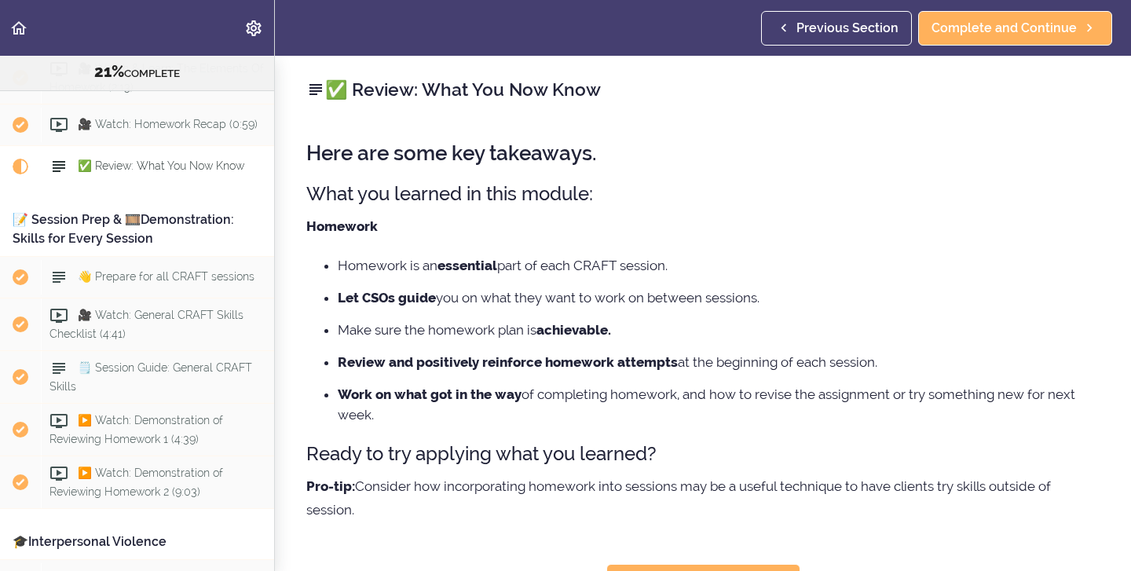
scroll to position [1472, 0]
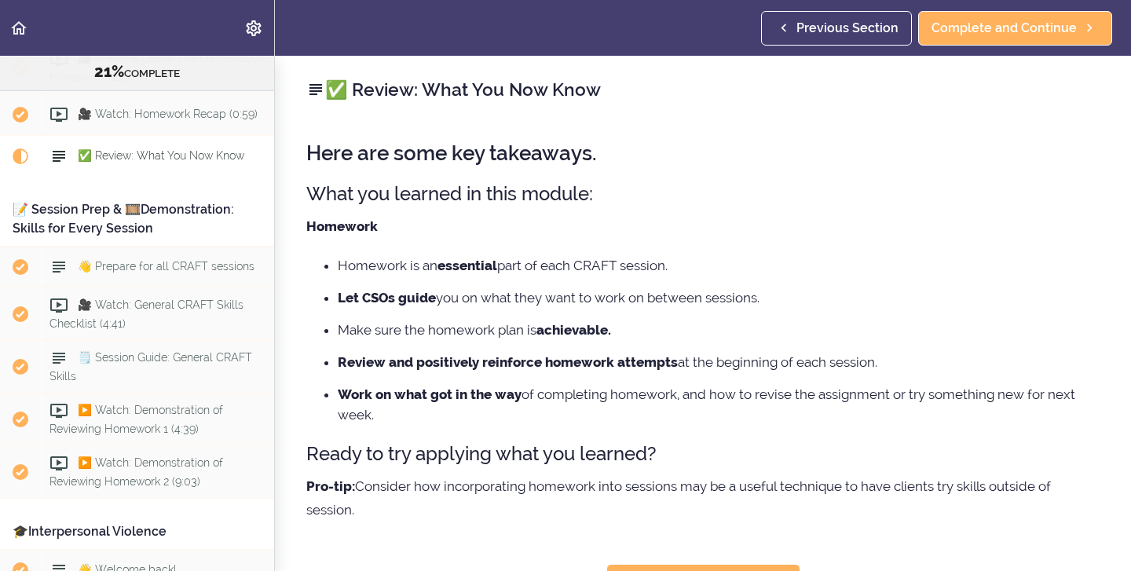
drag, startPoint x: 376, startPoint y: 500, endPoint x: 370, endPoint y: 439, distance: 60.8
click at [370, 439] on div "Here are some key takeaways. What you learned in this module: Homework Homework…" at bounding box center [703, 333] width 794 height 413
copy div "Here are some key takeaways. What you learned in this module: Homework Homework…"
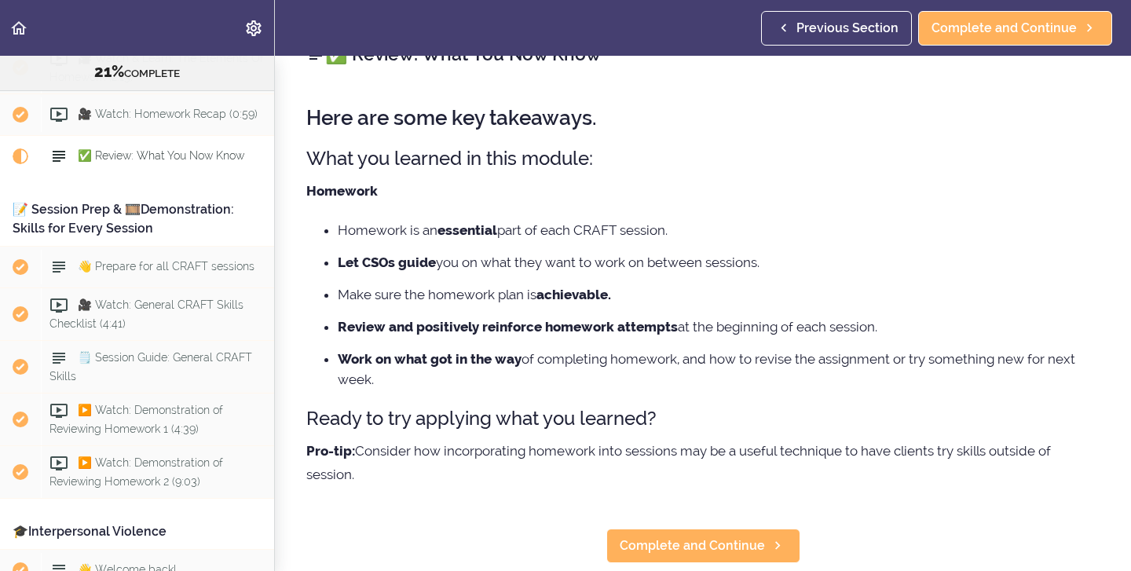
scroll to position [64, 0]
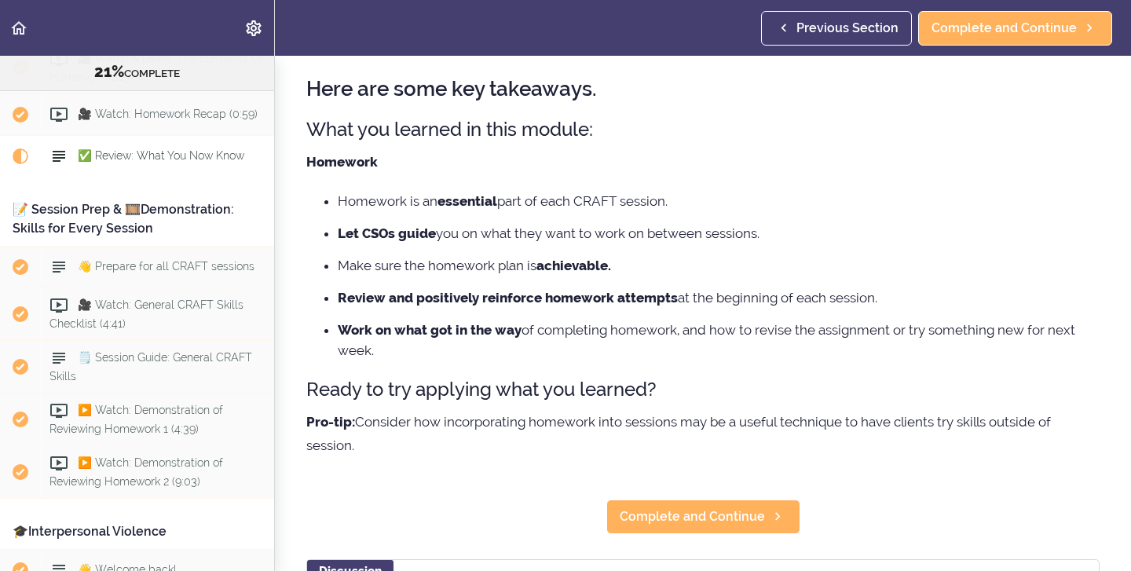
click at [716, 484] on div "✅ Review: What You Now Know Here are some key takeaways. What you learned in th…" at bounding box center [703, 248] width 856 height 515
click at [638, 518] on span "Complete and Continue" at bounding box center [692, 517] width 145 height 19
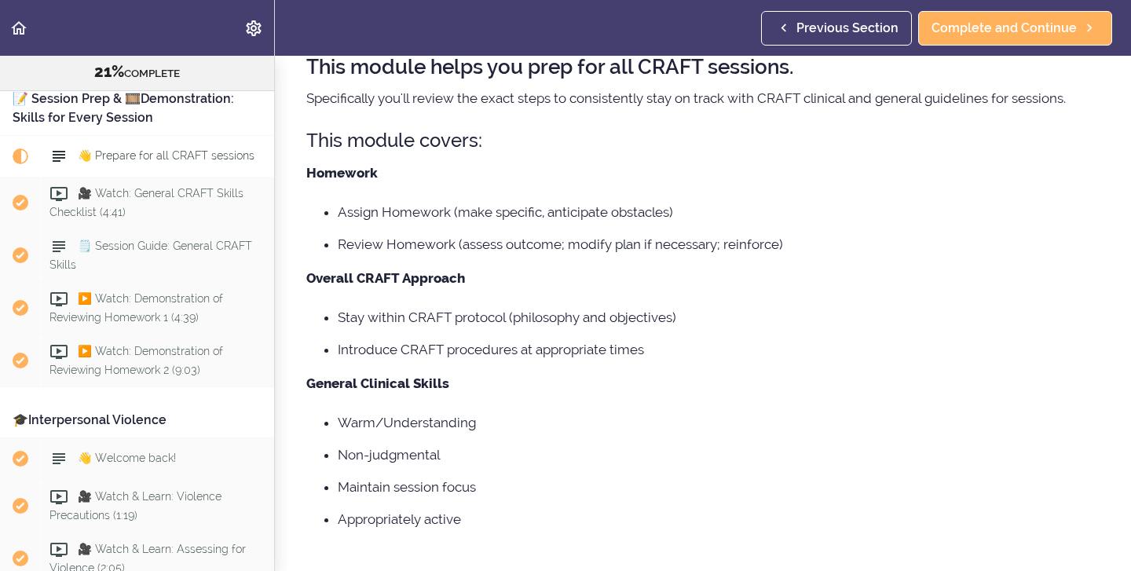
scroll to position [114, 0]
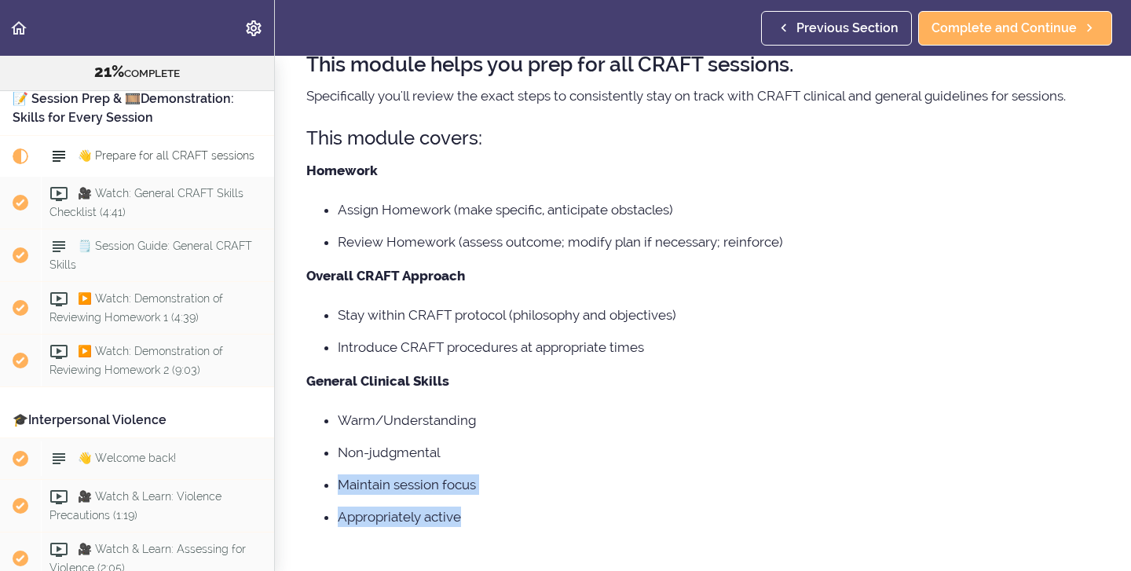
drag, startPoint x: 477, startPoint y: 519, endPoint x: 468, endPoint y: 464, distance: 55.0
click at [468, 464] on ul "Warm/Understanding Non-judgmental Maintain session focus Appropriately active" at bounding box center [703, 468] width 794 height 117
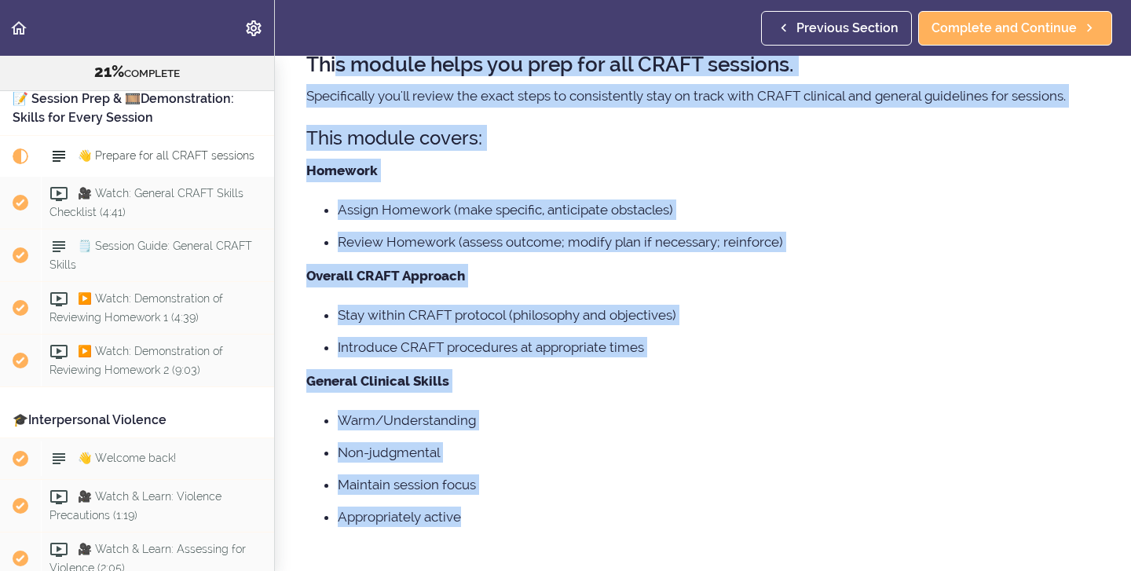
scroll to position [111, 0]
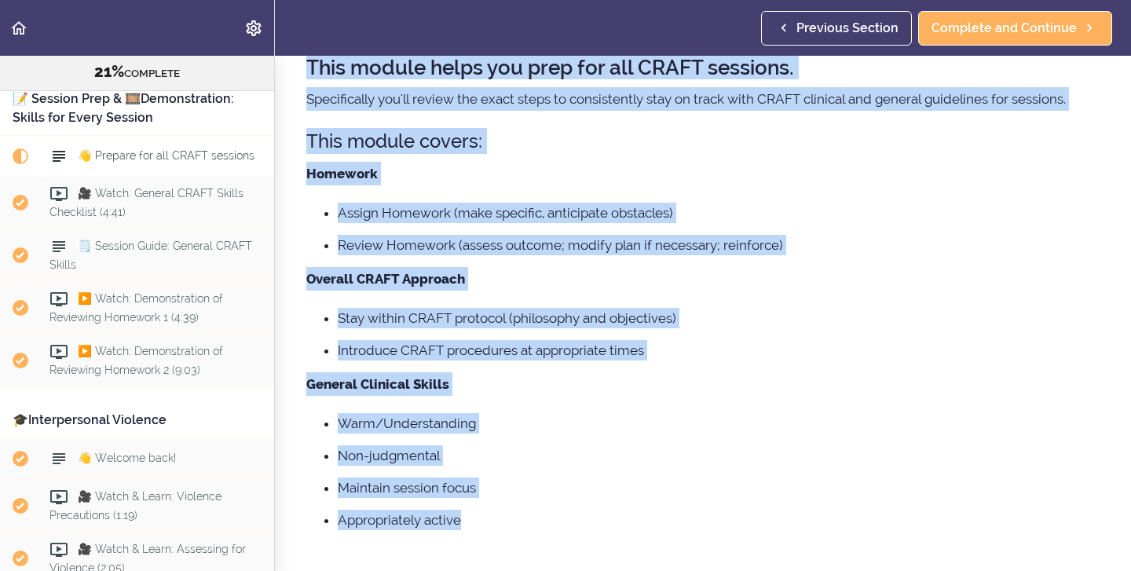
copy div "This module helps you prep for all CRAFT sessions. Specifically you'll review t…"
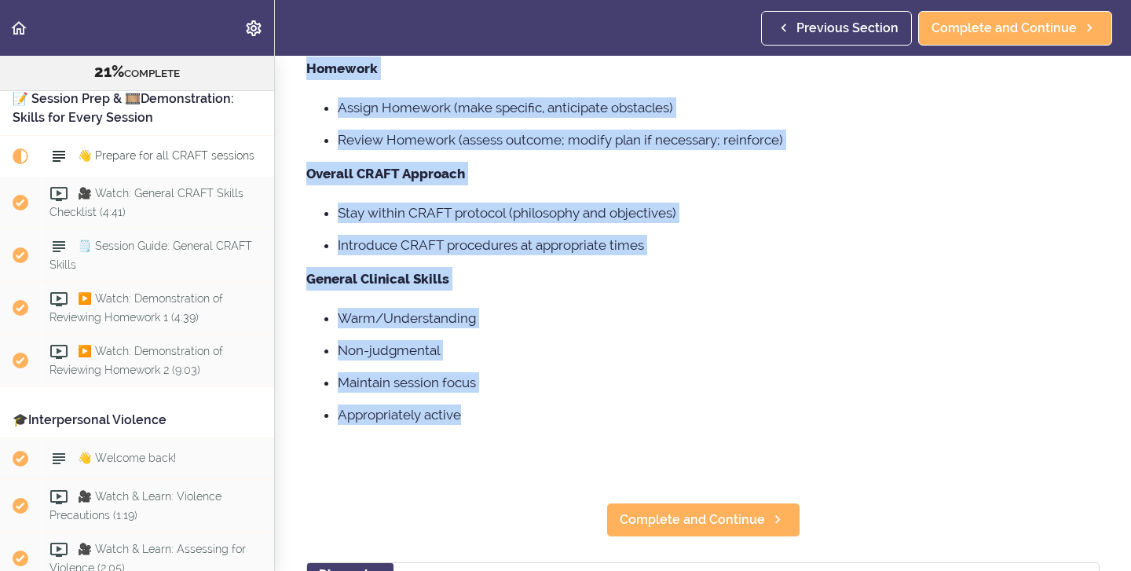
scroll to position [192, 0]
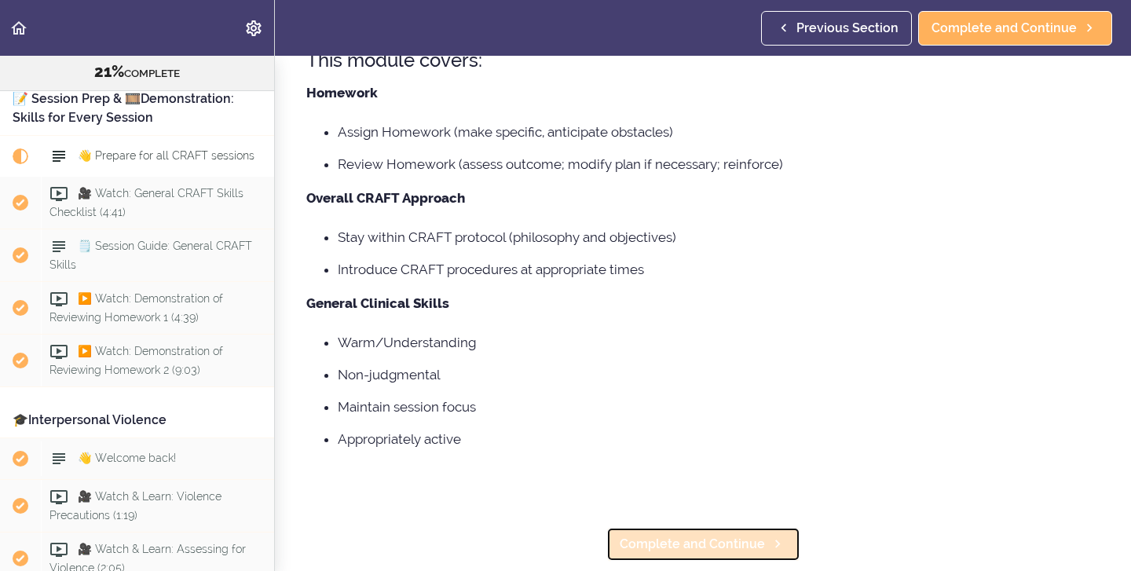
click at [757, 544] on span "Complete and Continue" at bounding box center [692, 544] width 145 height 19
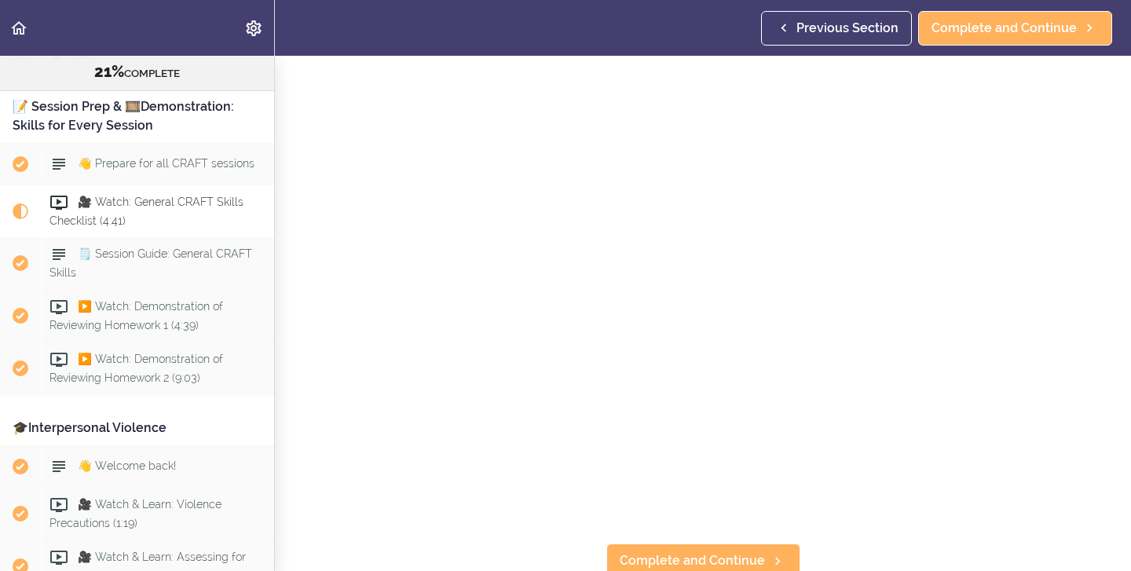
scroll to position [91, 0]
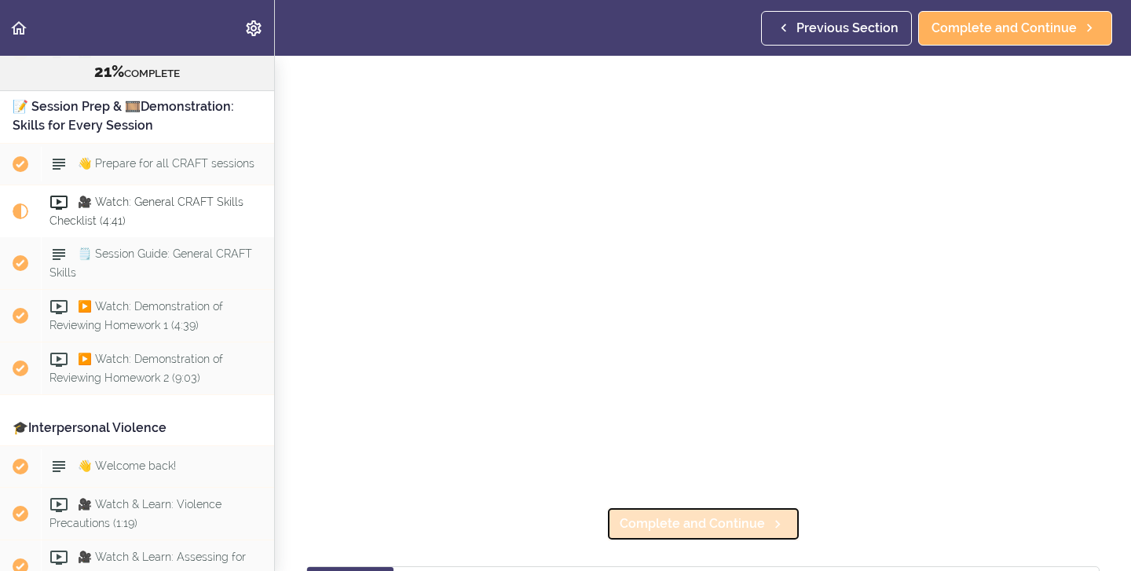
click at [684, 530] on span "Complete and Continue" at bounding box center [692, 524] width 145 height 19
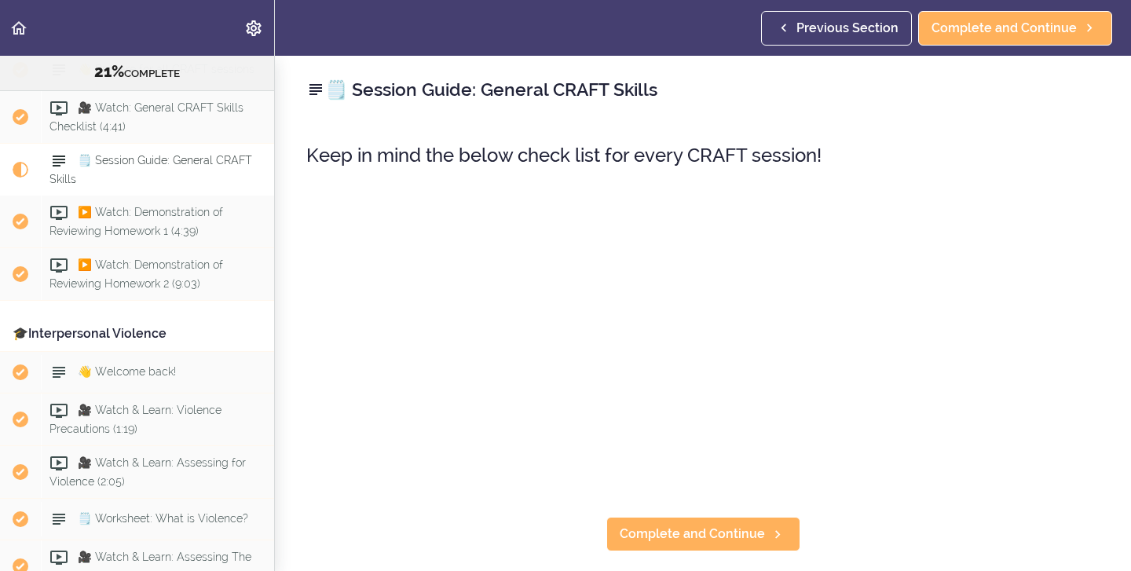
scroll to position [1677, 0]
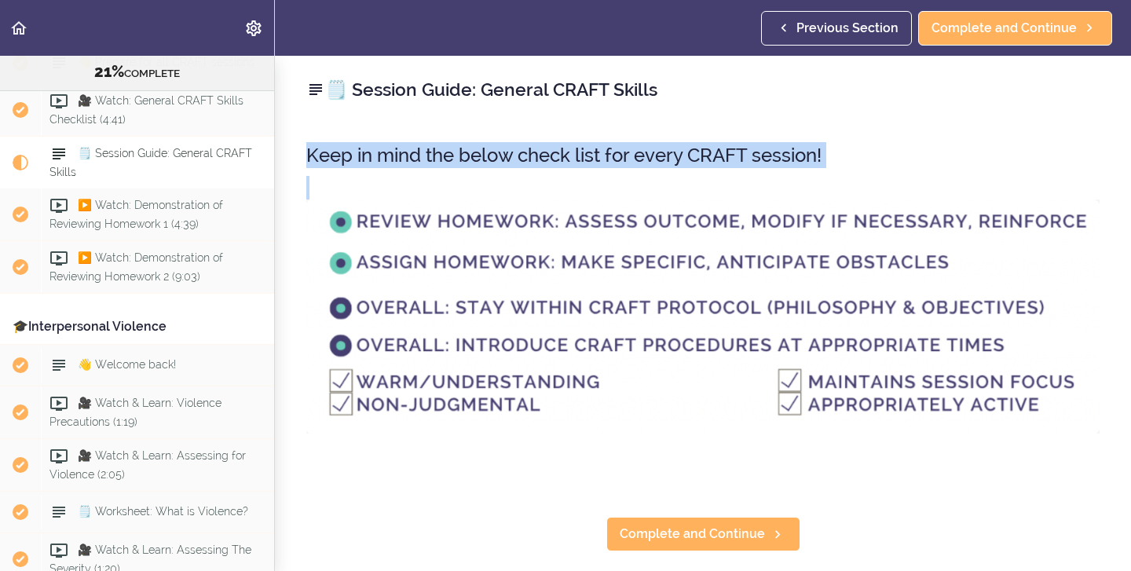
drag, startPoint x: 310, startPoint y: 156, endPoint x: 584, endPoint y: 431, distance: 387.8
click at [584, 431] on div "Keep in mind the below check list for every CRAFT session!" at bounding box center [703, 309] width 794 height 365
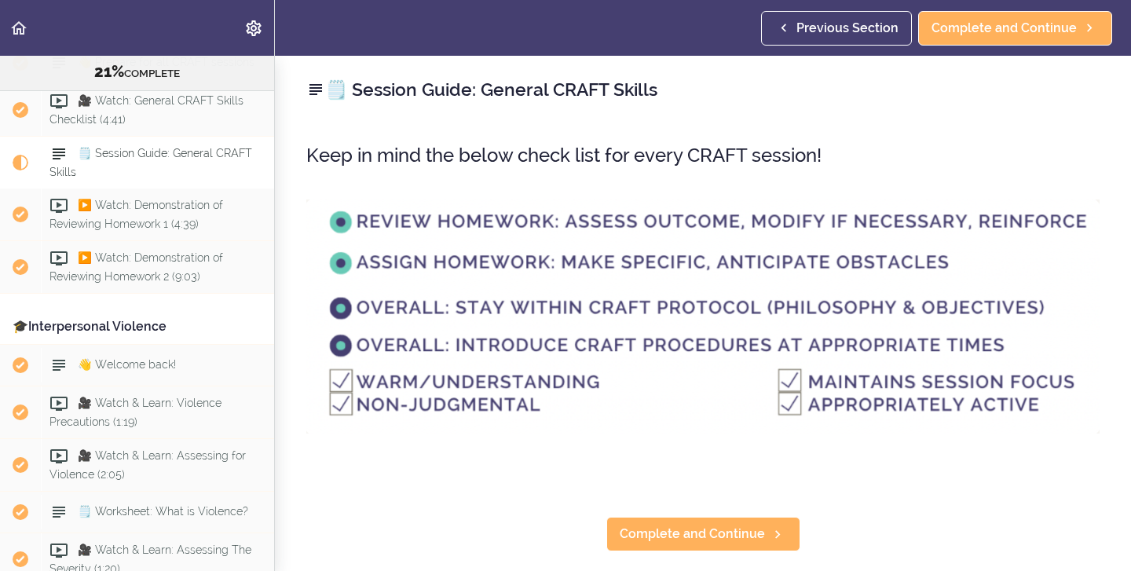
click at [680, 447] on div "Keep in mind the below check list for every CRAFT session!" at bounding box center [703, 309] width 794 height 365
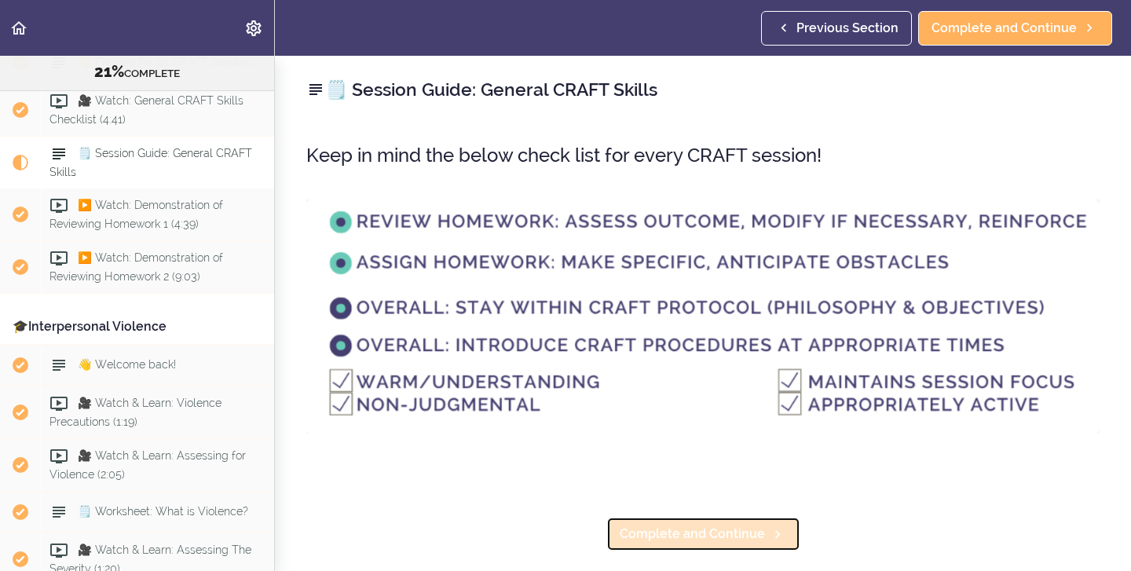
click at [694, 529] on span "Complete and Continue" at bounding box center [692, 534] width 145 height 19
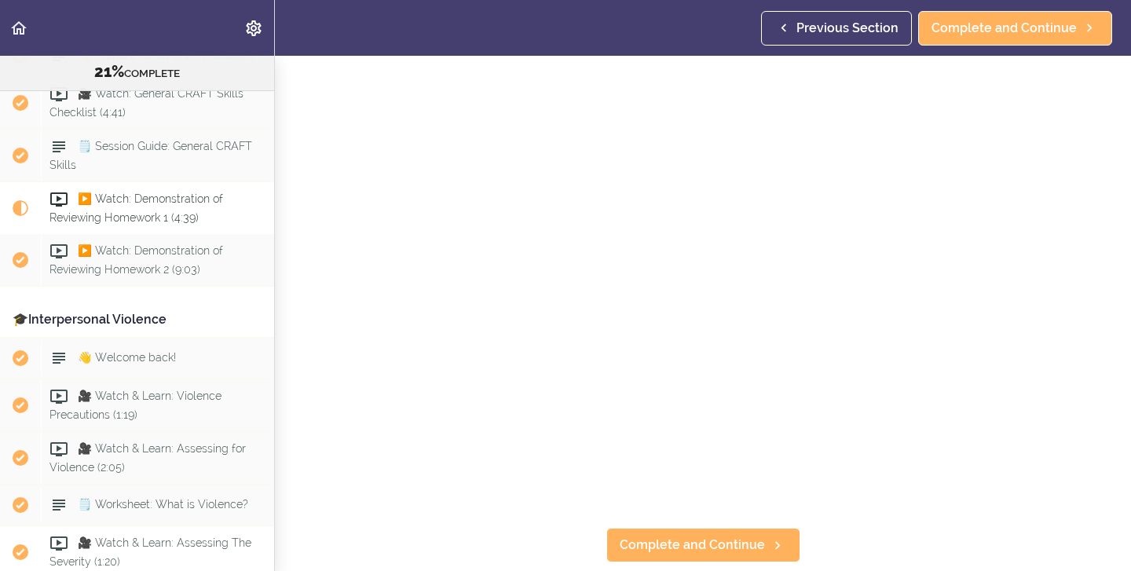
scroll to position [1683, 0]
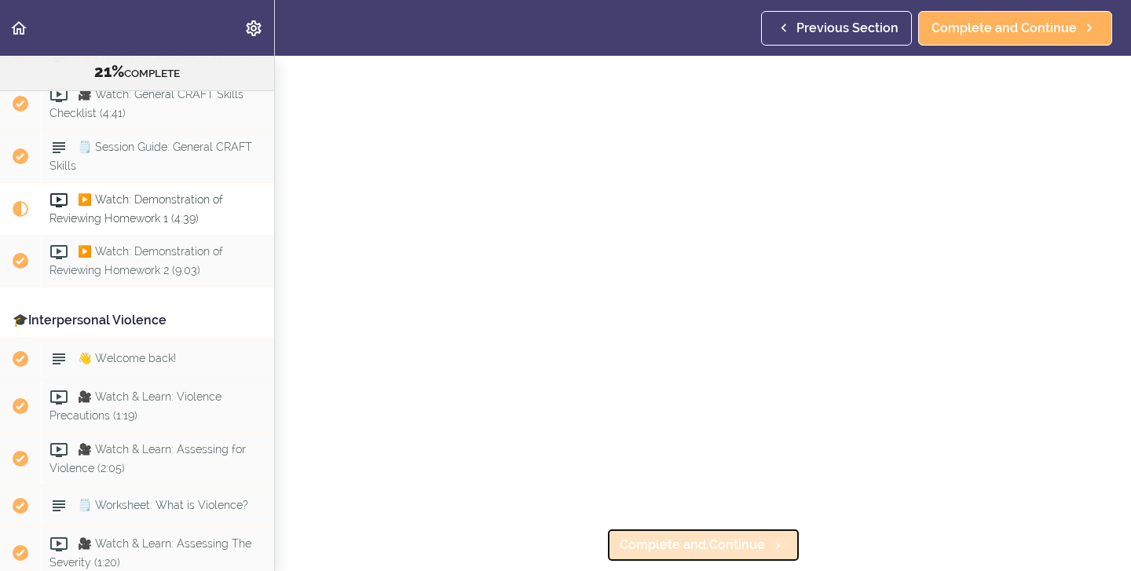
click at [709, 541] on span "Complete and Continue" at bounding box center [692, 545] width 145 height 19
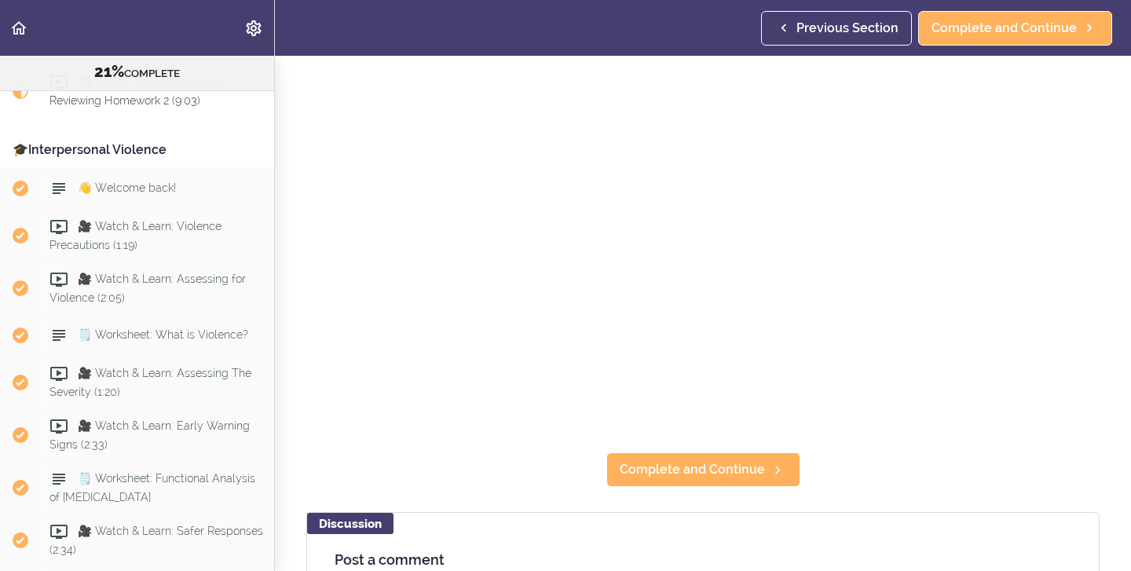
scroll to position [156, 0]
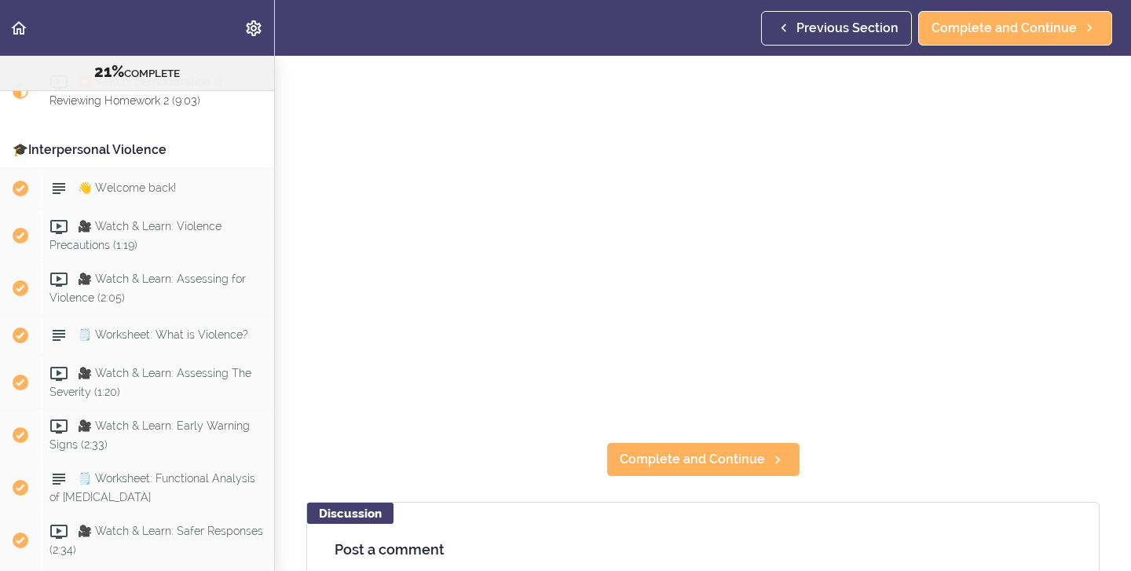
click at [406, 464] on section "Online Program: CRAFT Training for Professionals 21% COMPLETE 📜Introduction to …" at bounding box center [565, 313] width 1131 height 515
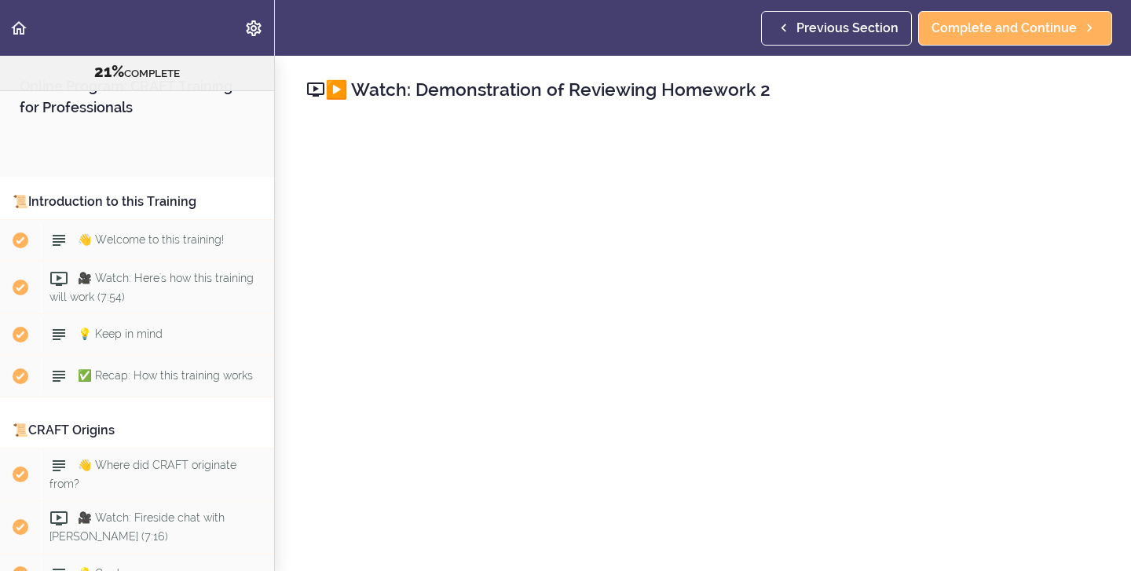
scroll to position [1802, 0]
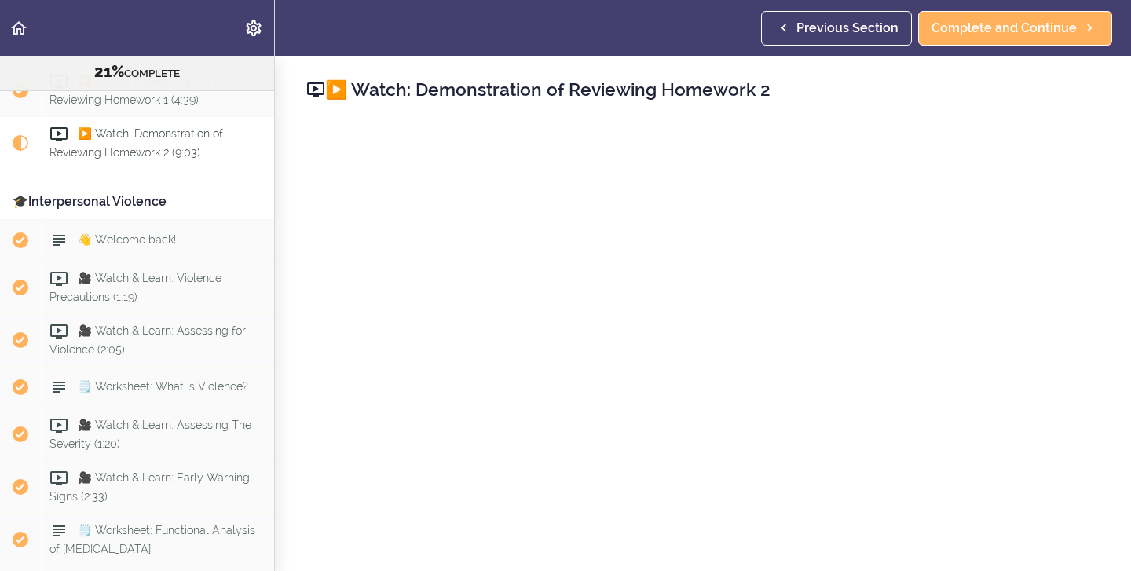
click at [911, 104] on div "▶️ Watch: Demonstration of Reviewing Homework 2 Complete and Continue Discussio…" at bounding box center [703, 313] width 856 height 515
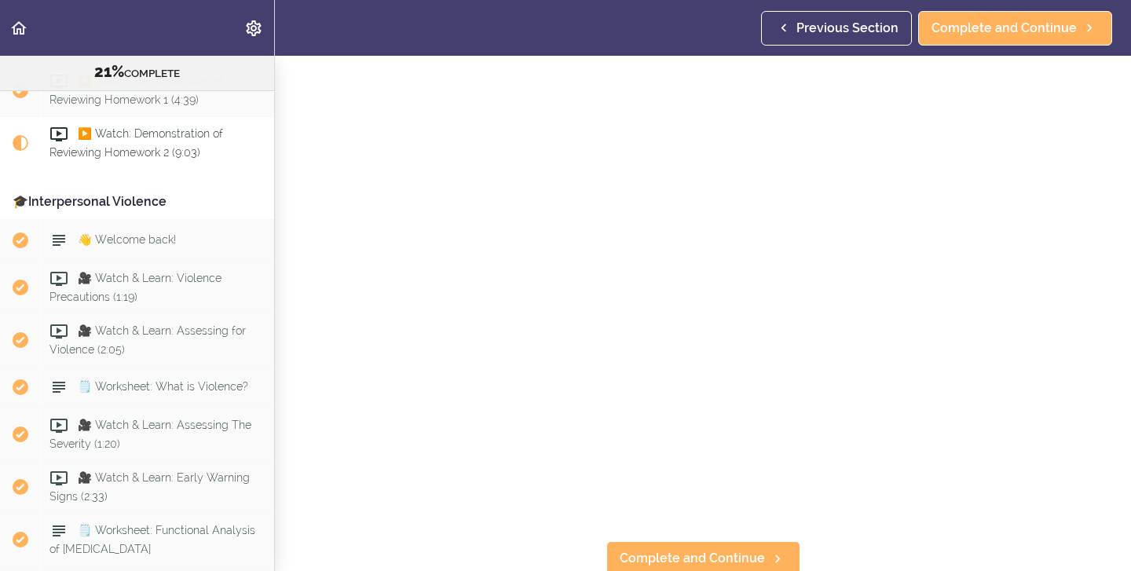
scroll to position [58, 0]
